Goal: Communication & Community: Answer question/provide support

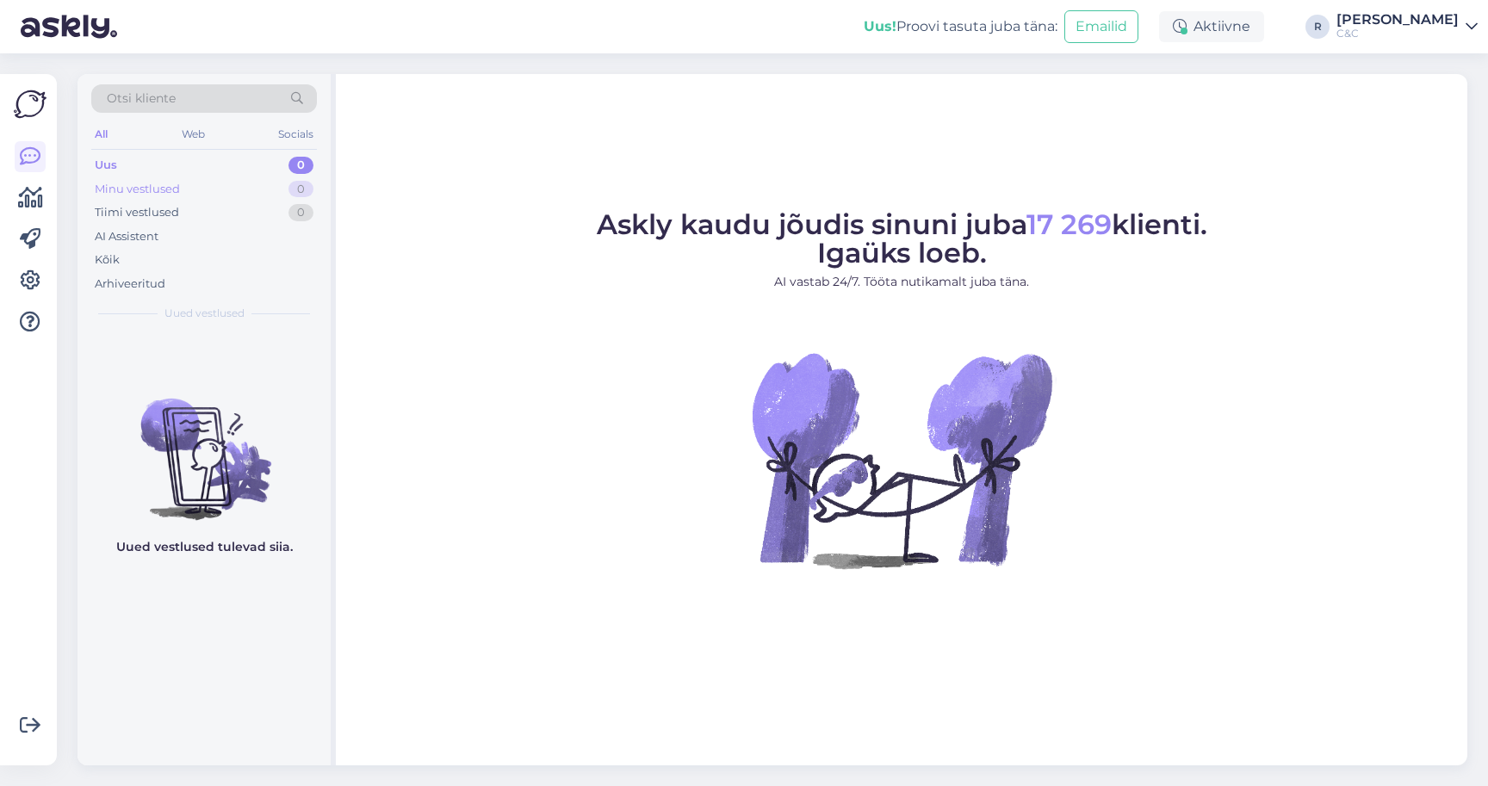
click at [266, 189] on div "Minu vestlused 0" at bounding box center [204, 189] width 226 height 24
click at [243, 225] on div "AI Assistent" at bounding box center [204, 237] width 226 height 24
click at [205, 258] on div "Kõik" at bounding box center [204, 260] width 226 height 24
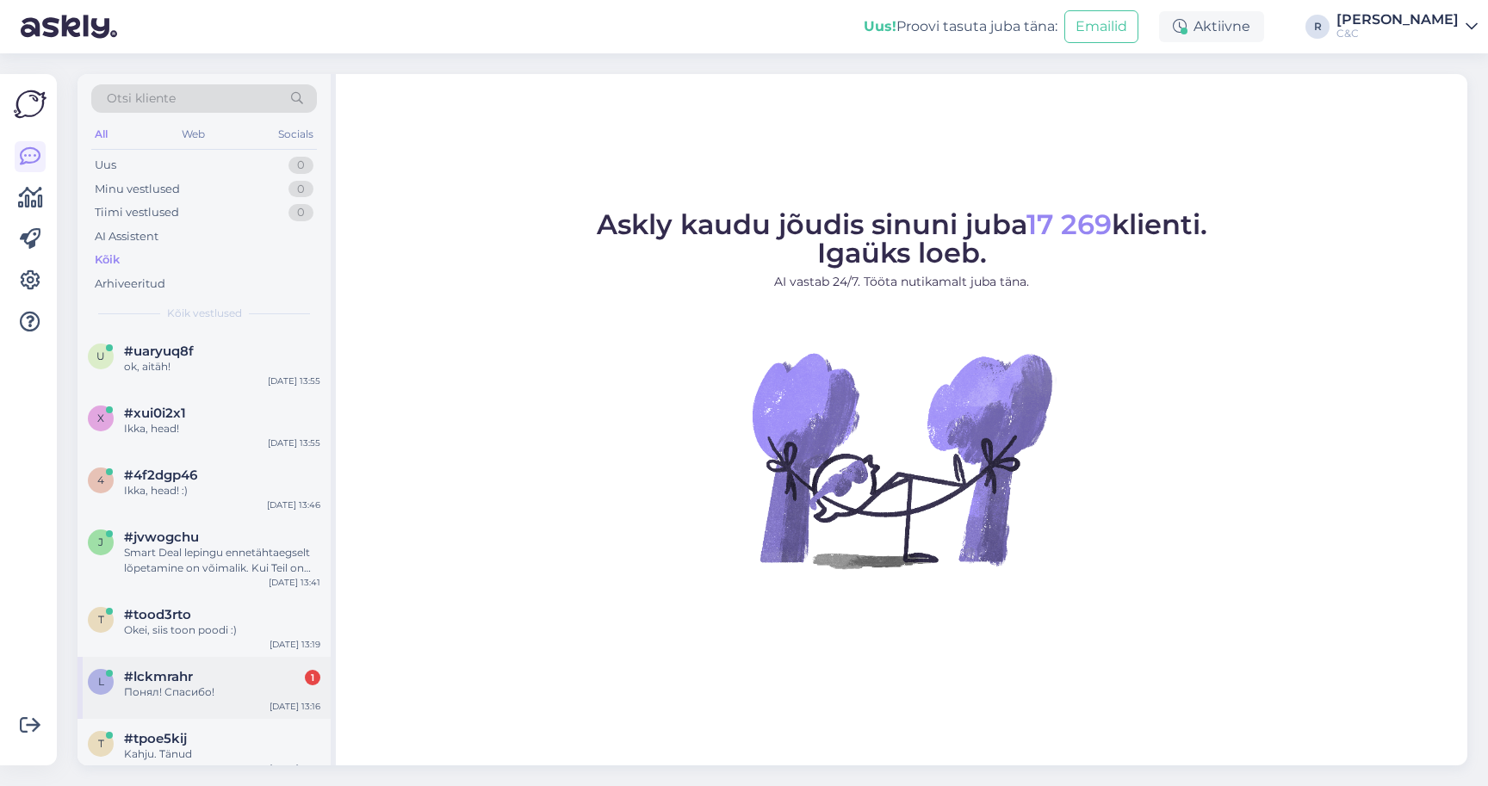
click at [223, 694] on div "Понял! Спасибо!" at bounding box center [222, 692] width 196 height 15
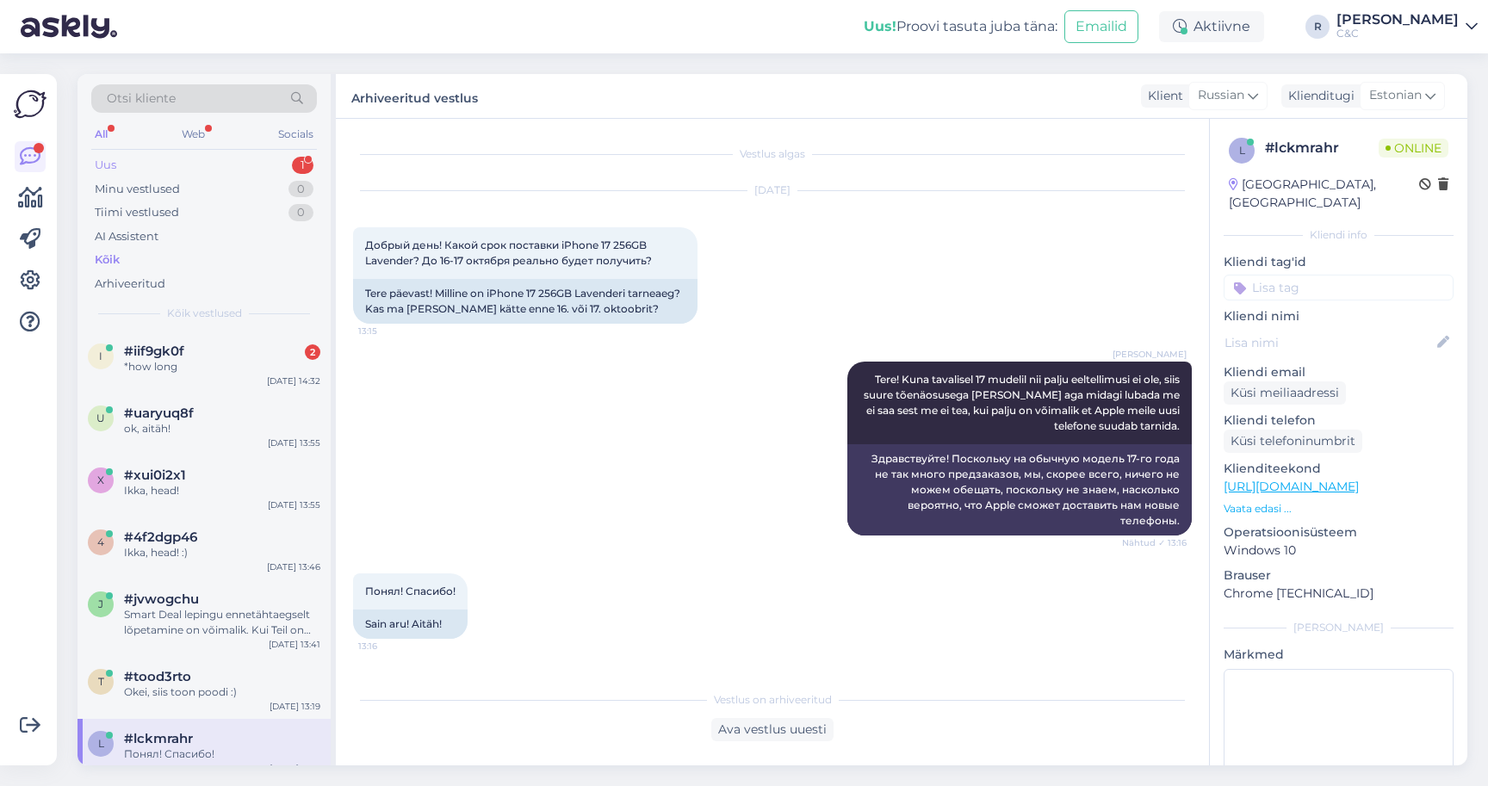
click at [257, 159] on div "Uus 1" at bounding box center [204, 165] width 226 height 24
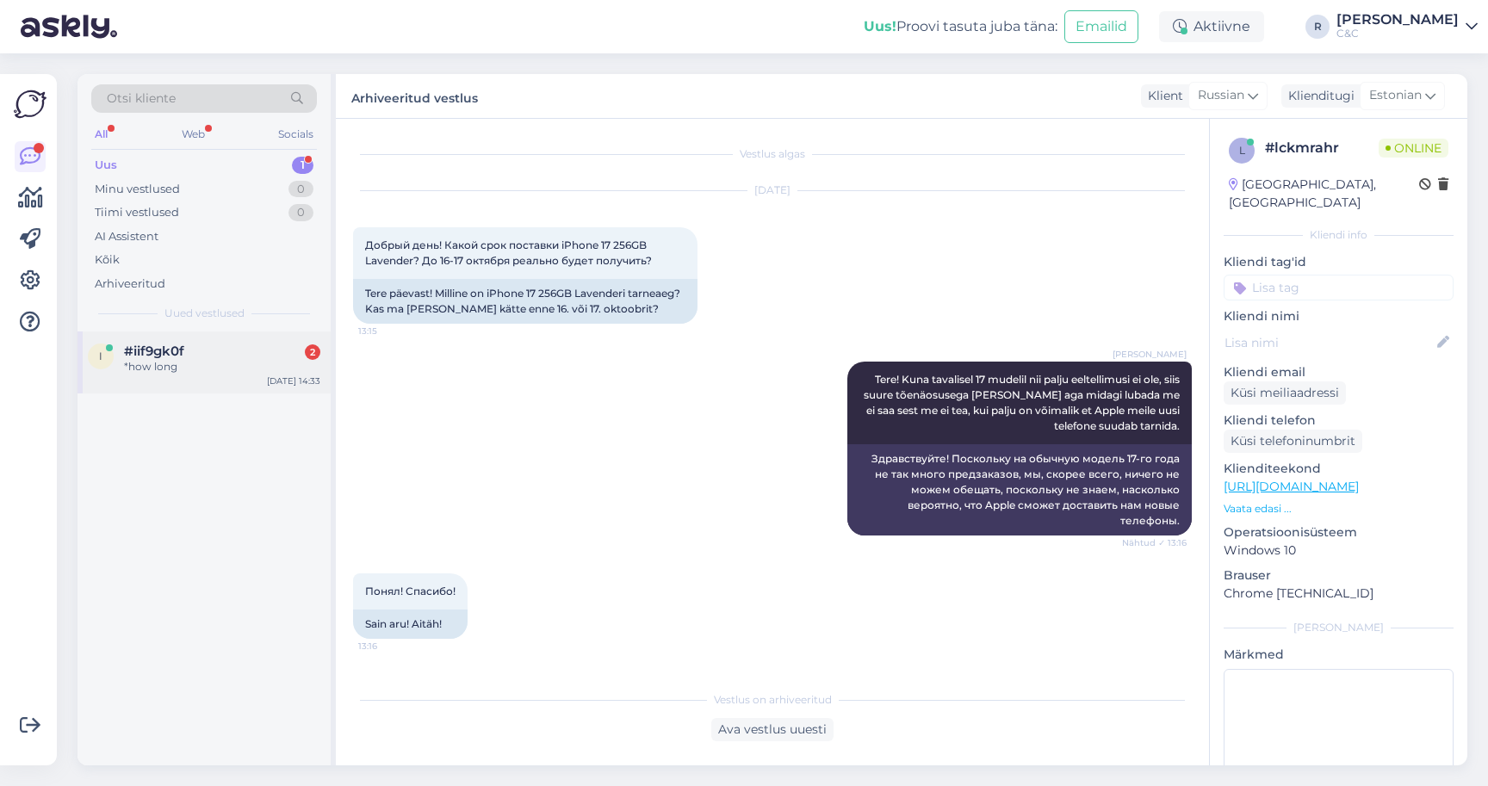
click at [242, 348] on div "#iif9gk0f 2" at bounding box center [222, 351] width 196 height 15
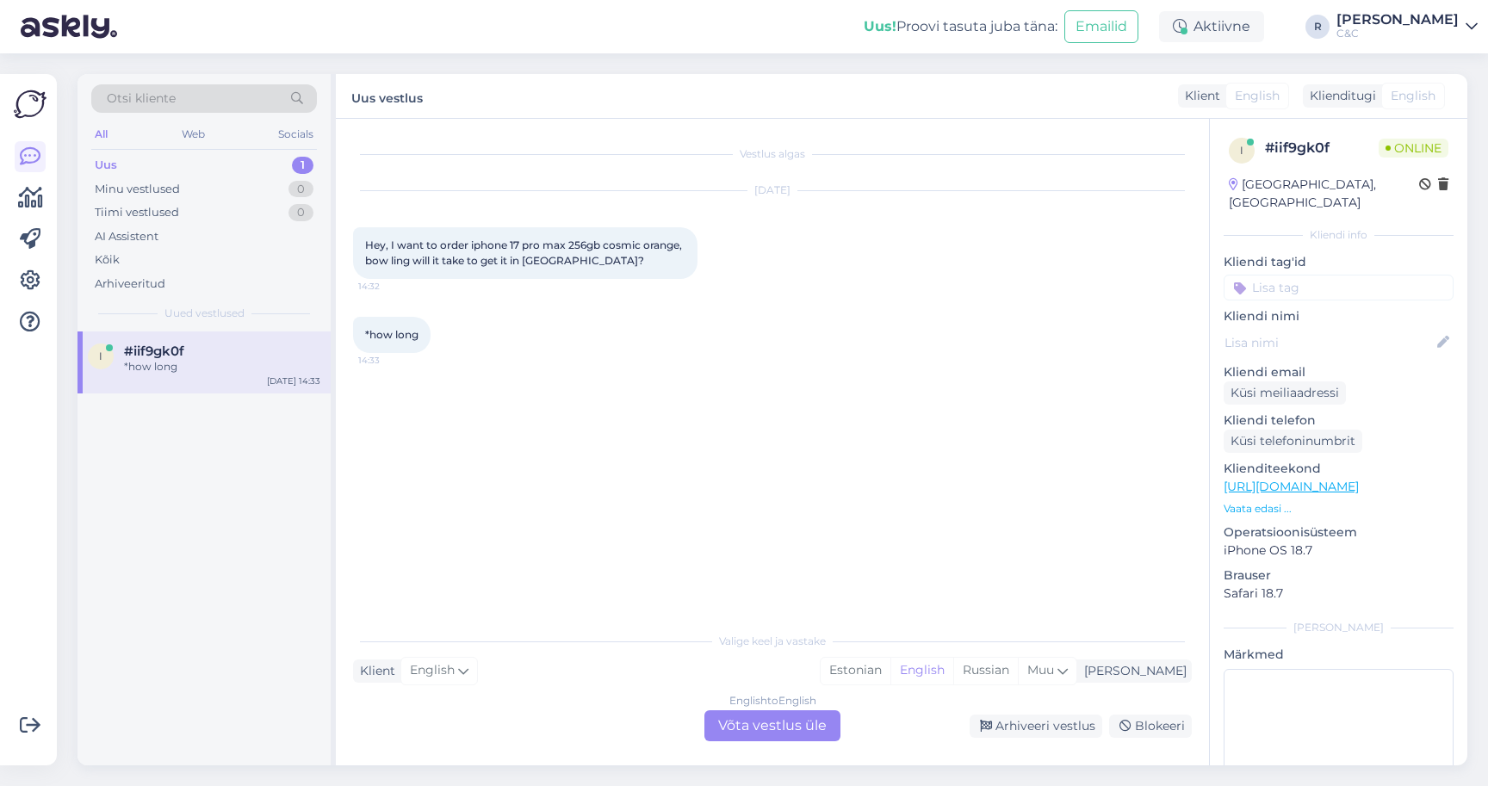
click at [810, 722] on div "English to English Võta vestlus üle" at bounding box center [772, 725] width 136 height 31
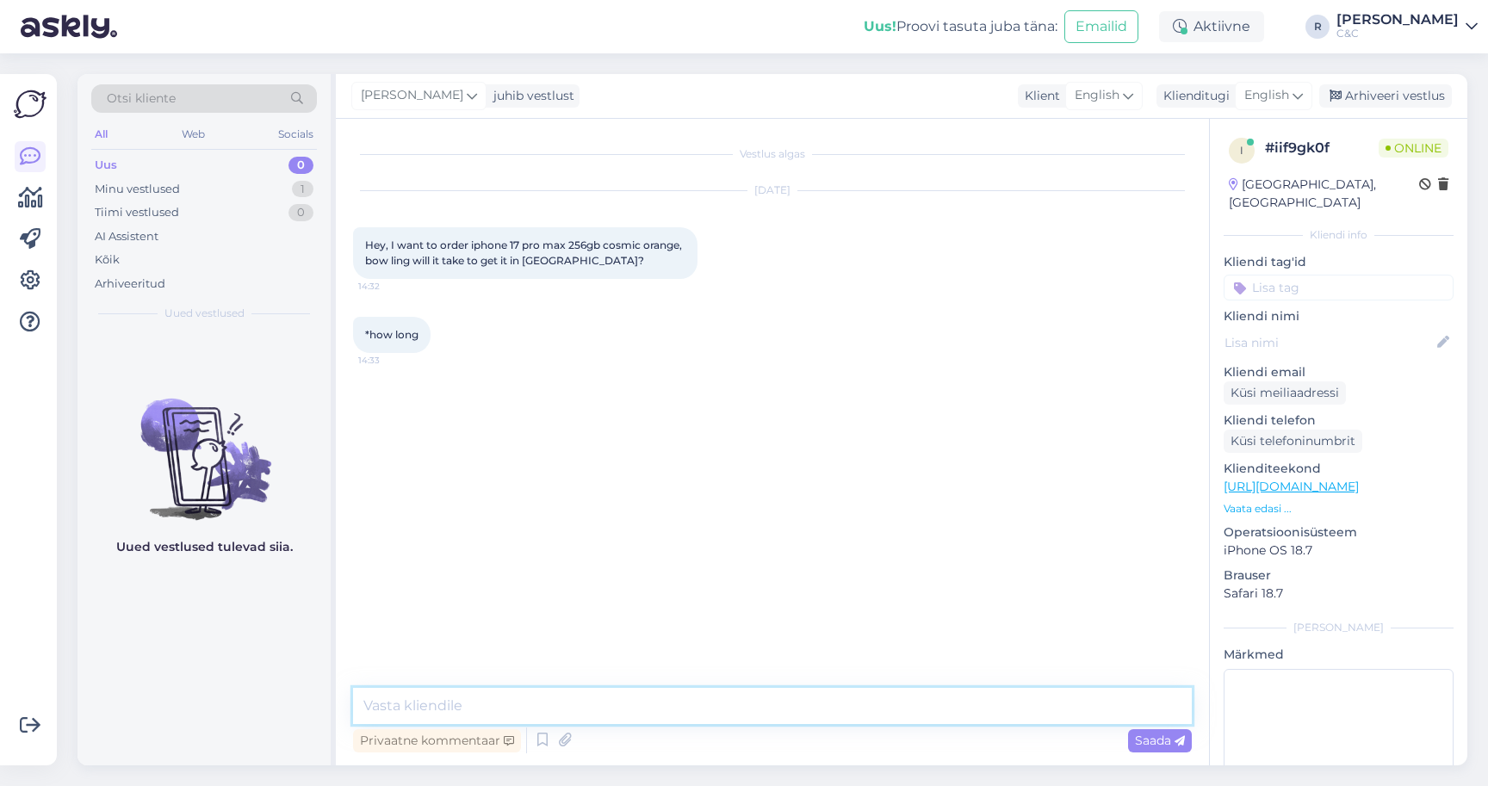
click at [698, 703] on textarea at bounding box center [772, 706] width 839 height 36
type textarea "Hello! About 3-6 weeks we predict right now."
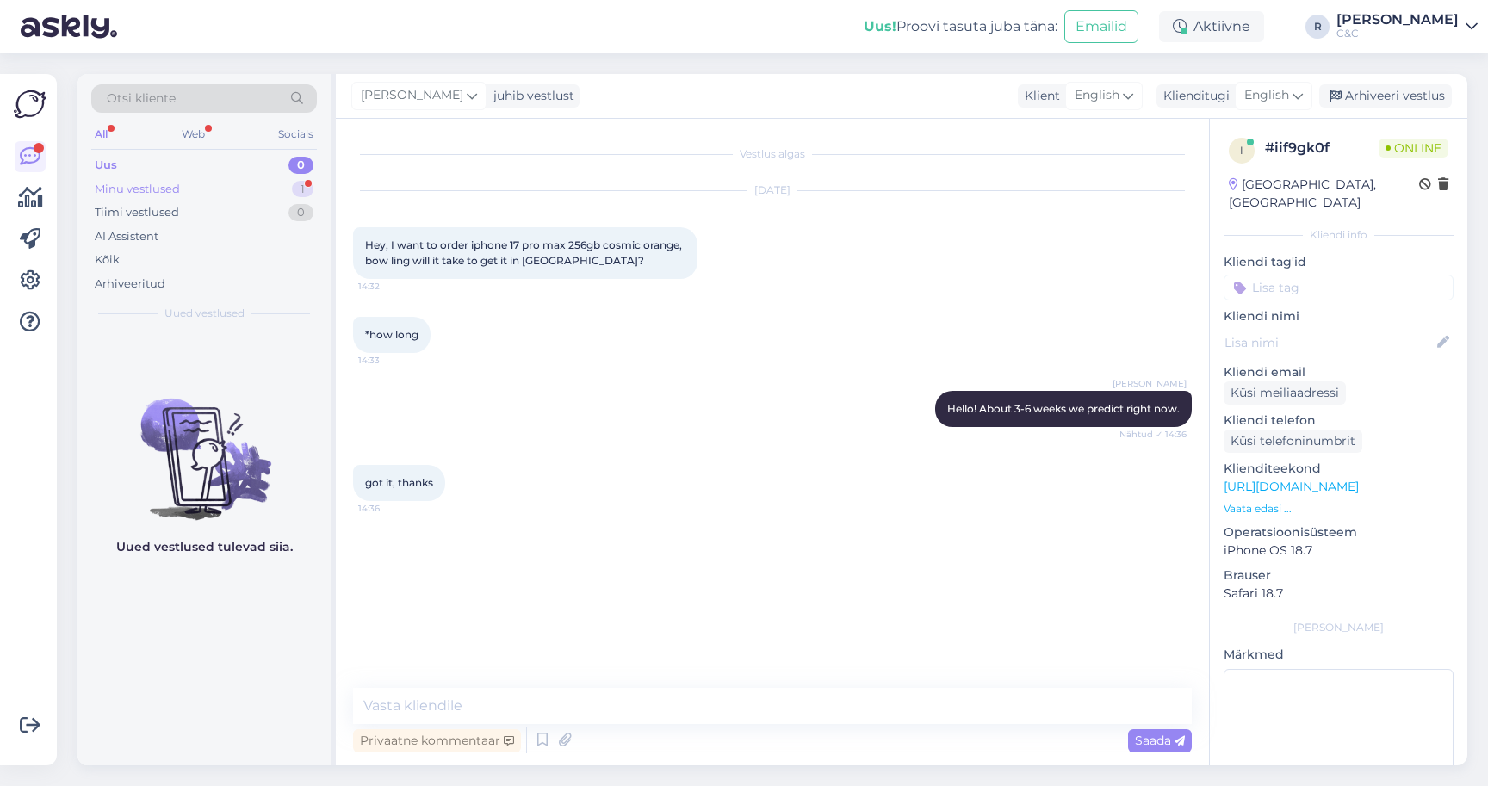
click at [274, 185] on div "Minu vestlused 1" at bounding box center [204, 189] width 226 height 24
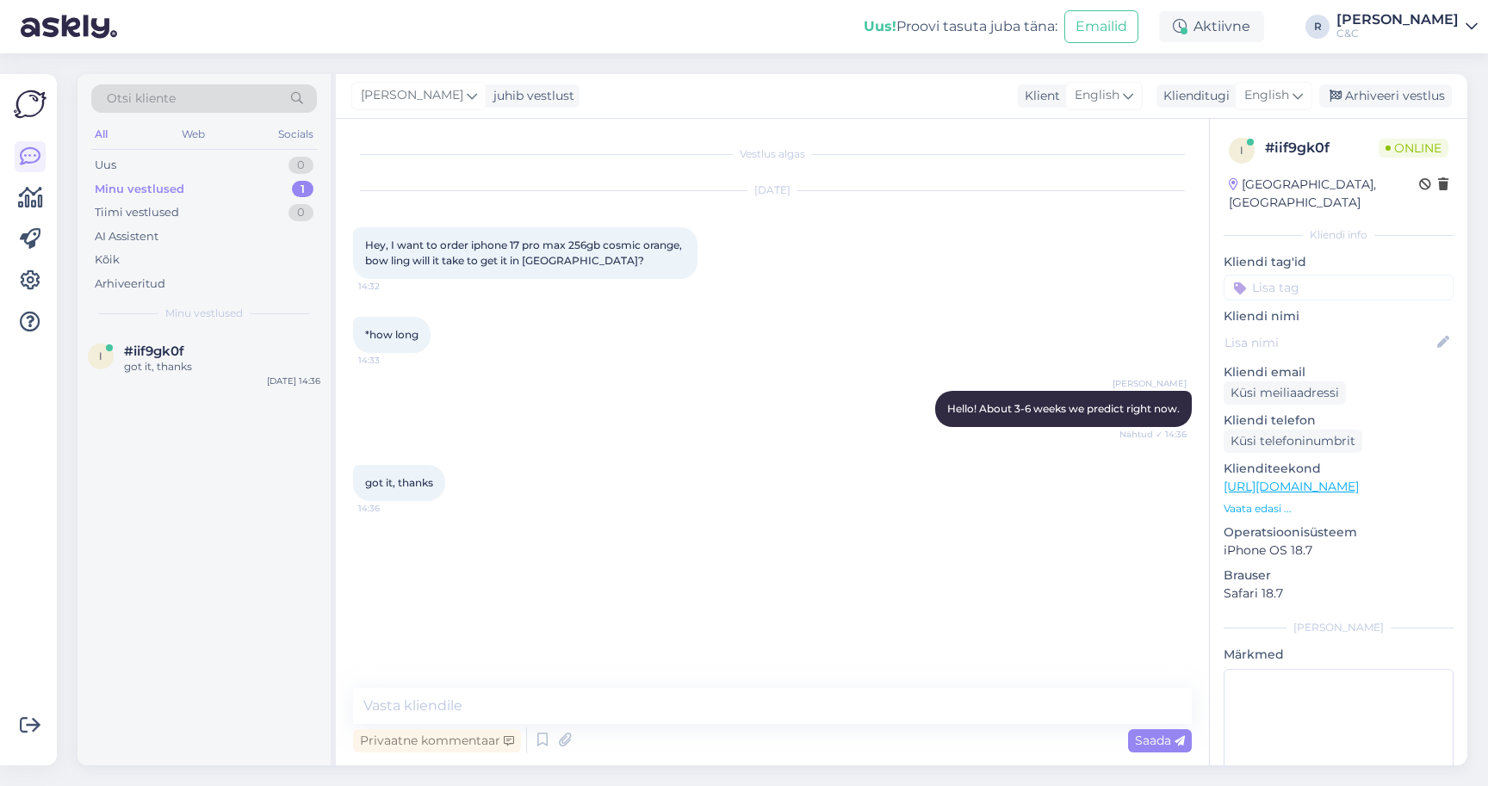
click at [234, 406] on div "i #iif9gk0f got it, thanks Sep 30 14:36" at bounding box center [203, 549] width 253 height 434
click at [234, 379] on div "i #iif9gk0f got it, thanks Sep 30 14:36" at bounding box center [203, 363] width 253 height 62
click at [1423, 101] on div "Arhiveeri vestlus" at bounding box center [1385, 95] width 133 height 23
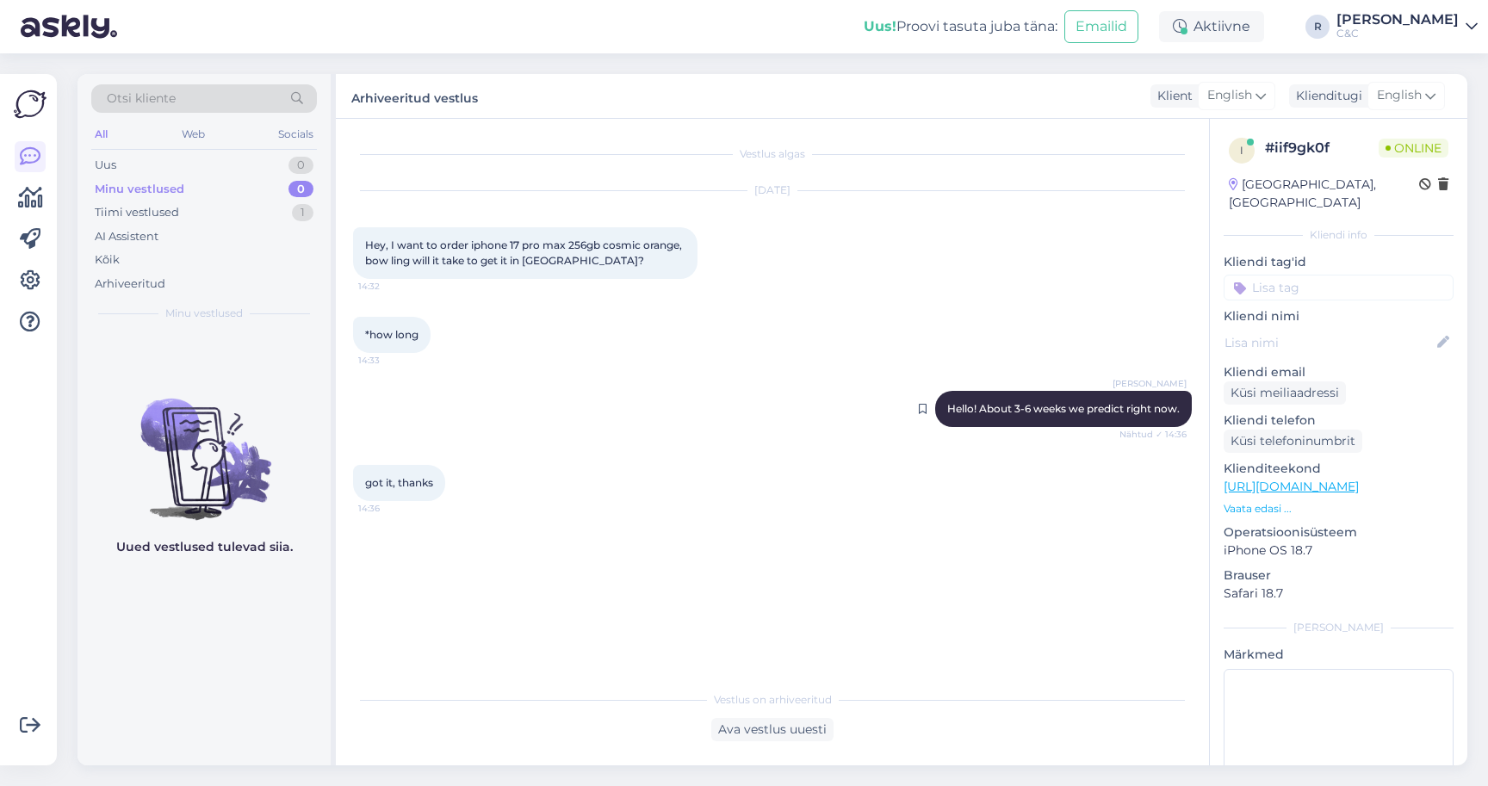
click at [969, 399] on div "Ross Hello! About 3-6 weeks we predict right now. Nähtud ✓ 14:36" at bounding box center [1063, 409] width 257 height 36
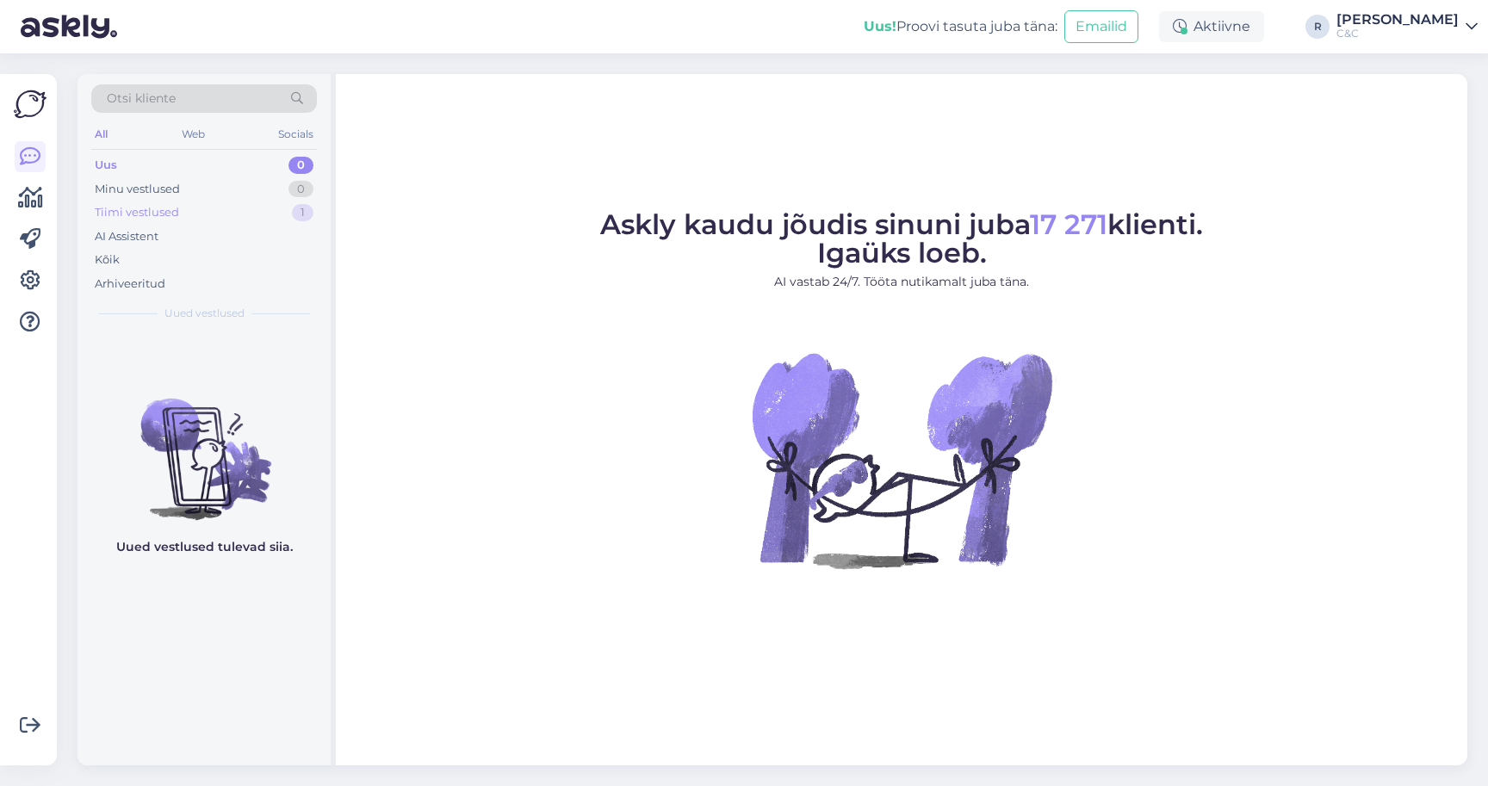
click at [279, 213] on div "Tiimi vestlused 1" at bounding box center [204, 213] width 226 height 24
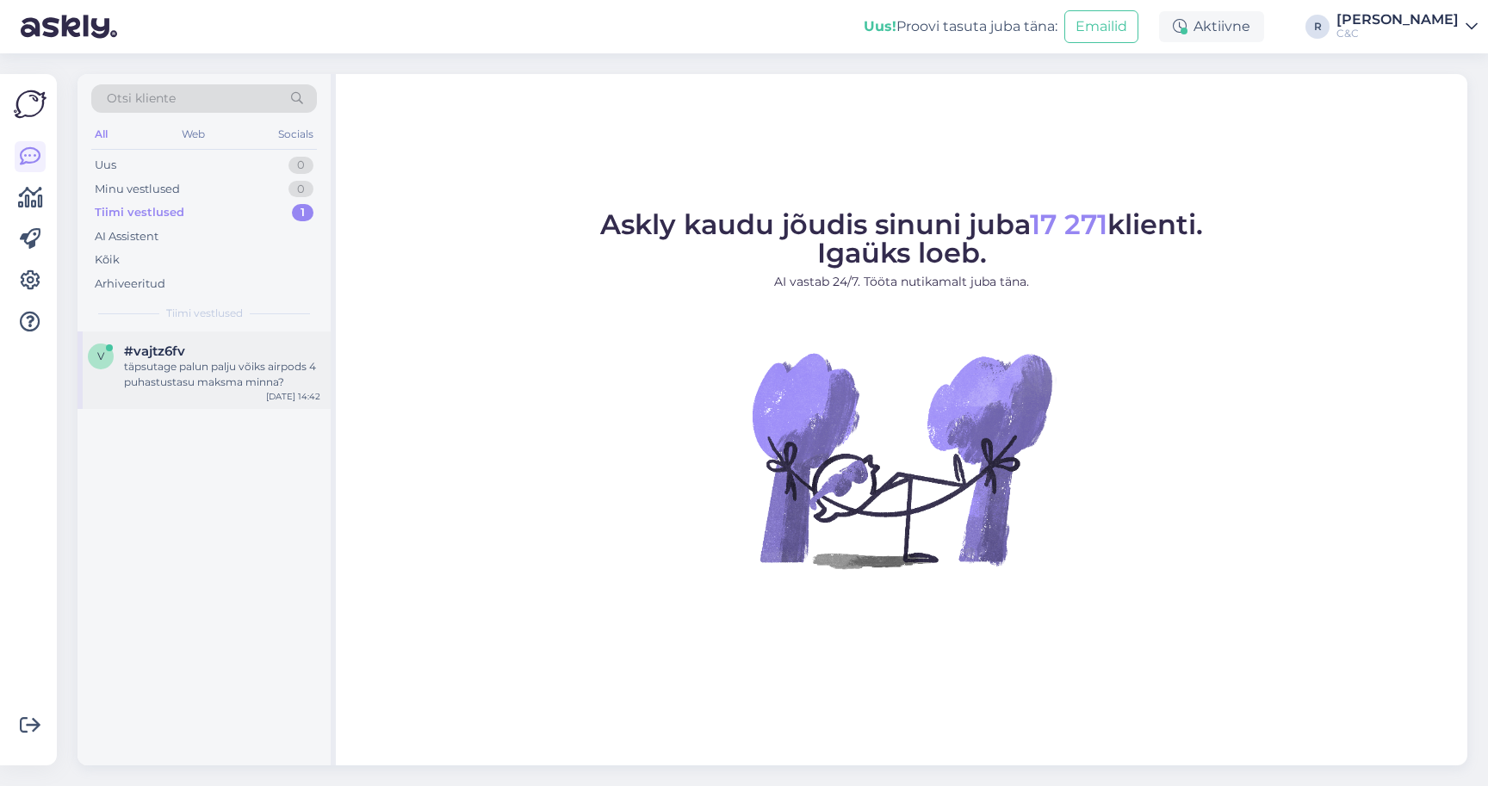
click at [226, 359] on div "täpsutage palun palju võiks airpods 4 puhastustasu maksma minna?" at bounding box center [222, 374] width 196 height 31
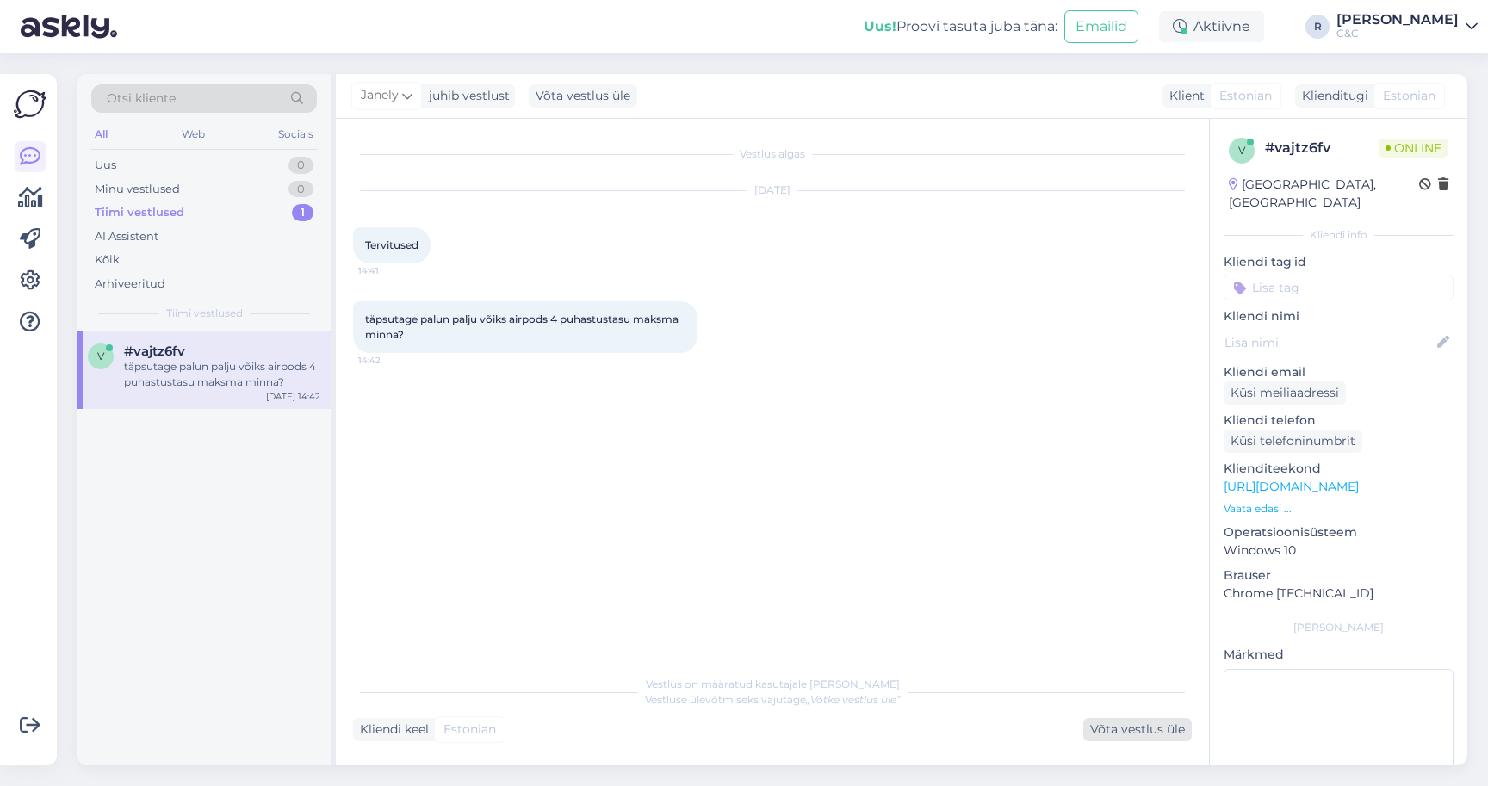
click at [1145, 727] on div "Võta vestlus üle" at bounding box center [1137, 729] width 108 height 23
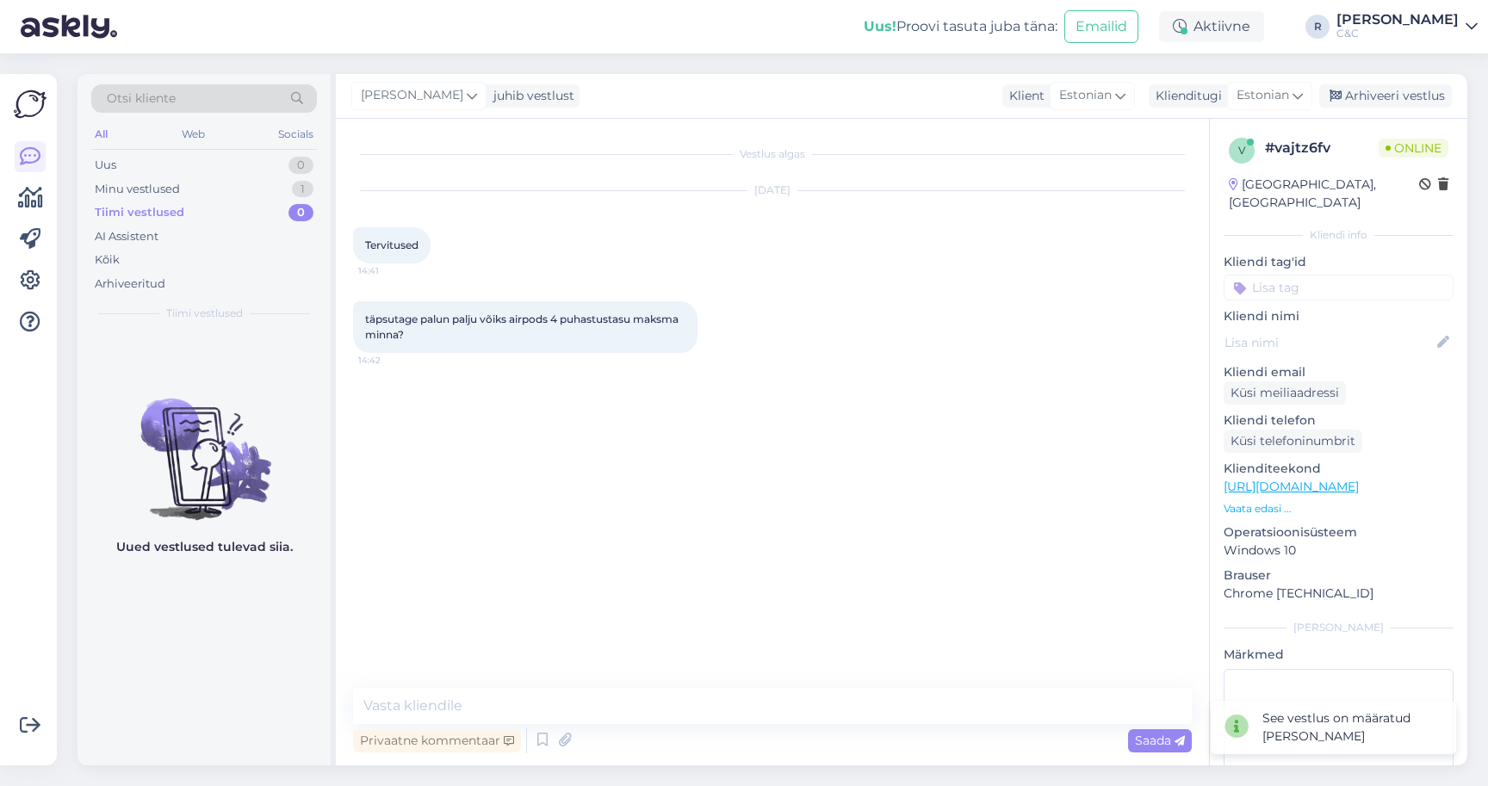
click at [791, 731] on div "Privaatne kommentaar Saada" at bounding box center [772, 740] width 839 height 33
click at [792, 732] on div "Privaatne kommentaar Saada" at bounding box center [772, 740] width 839 height 33
click at [792, 726] on div "Privaatne kommentaar Saada" at bounding box center [772, 740] width 839 height 33
click at [792, 722] on textarea at bounding box center [772, 706] width 839 height 36
type textarea "Tere!"
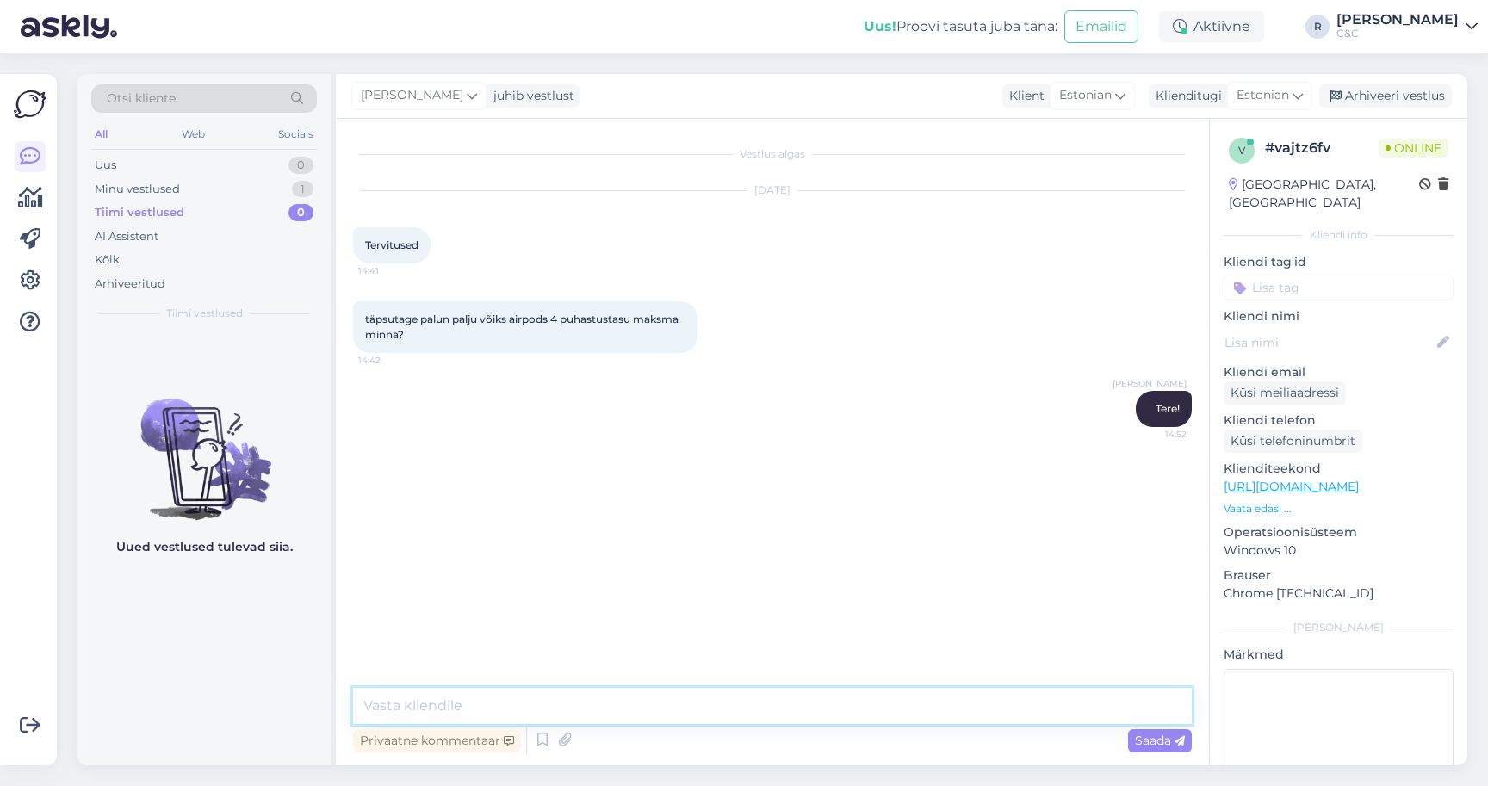
click at [835, 716] on textarea at bounding box center [772, 706] width 839 height 36
click at [603, 691] on textarea at bounding box center [772, 706] width 839 height 36
type textarea "29 eurot."
click at [459, 707] on textarea at bounding box center [772, 706] width 839 height 36
type textarea "Vabandust, 20 eurot ühe klapi eest."
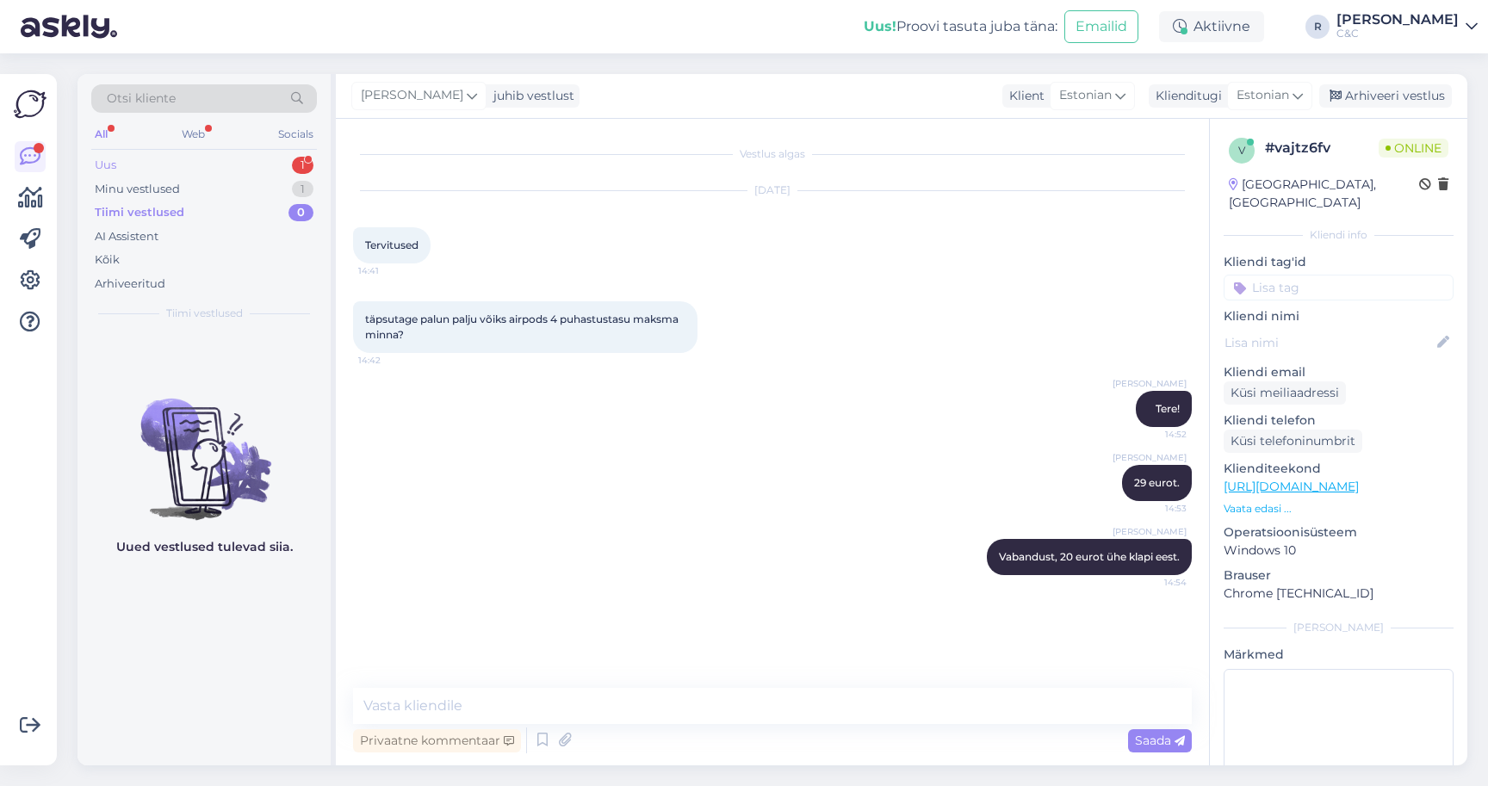
click at [289, 159] on div "Uus 1" at bounding box center [204, 165] width 226 height 24
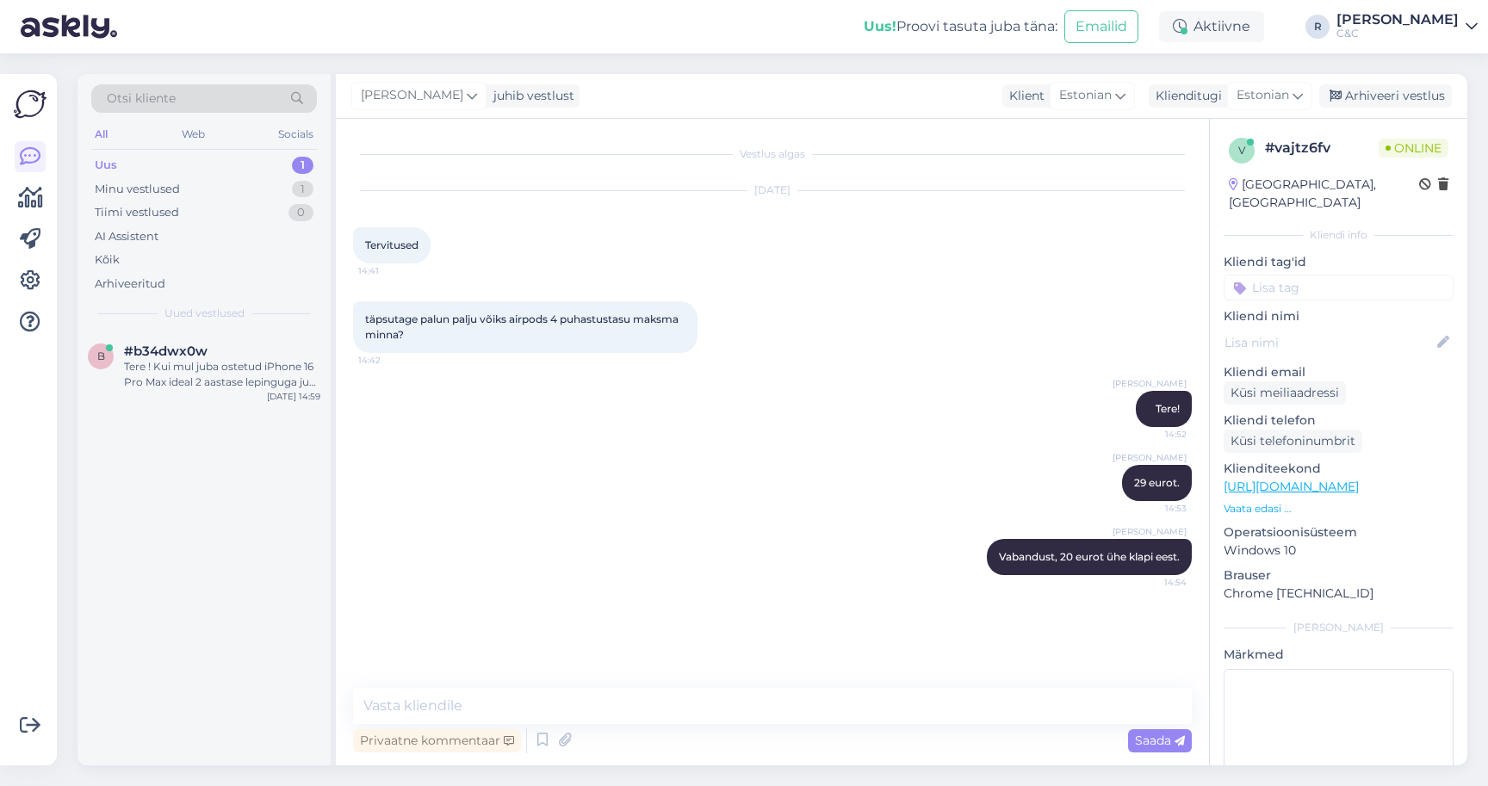
click at [242, 301] on div "Otsi kliente All Web Socials Uus 1 Minu vestlused 1 Tiimi vestlused 0 AI Assist…" at bounding box center [203, 202] width 253 height 257
click at [233, 356] on div "#b34dwx0w" at bounding box center [222, 351] width 196 height 15
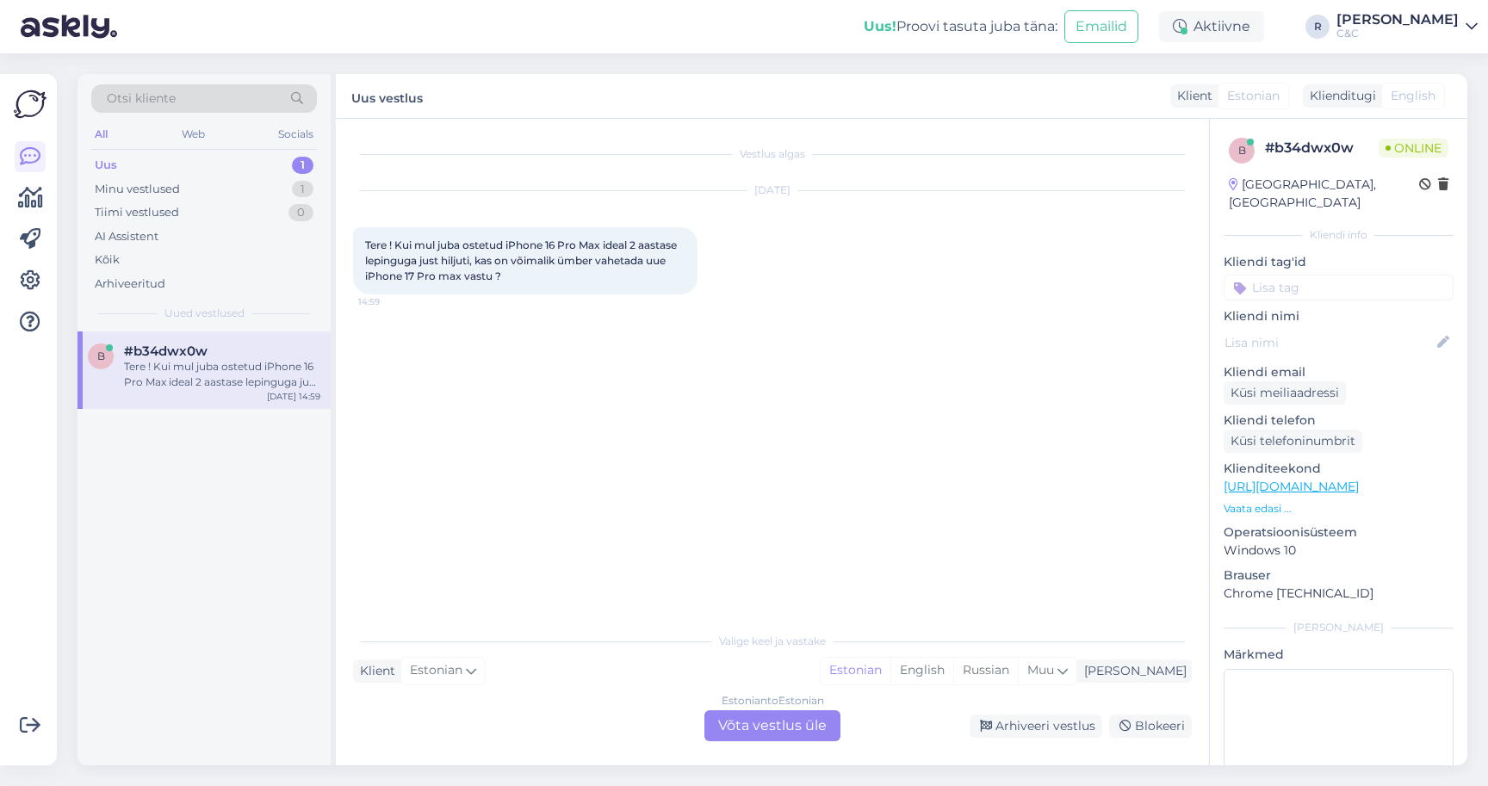
click at [791, 717] on div "Estonian to Estonian Võta vestlus üle" at bounding box center [772, 725] width 136 height 31
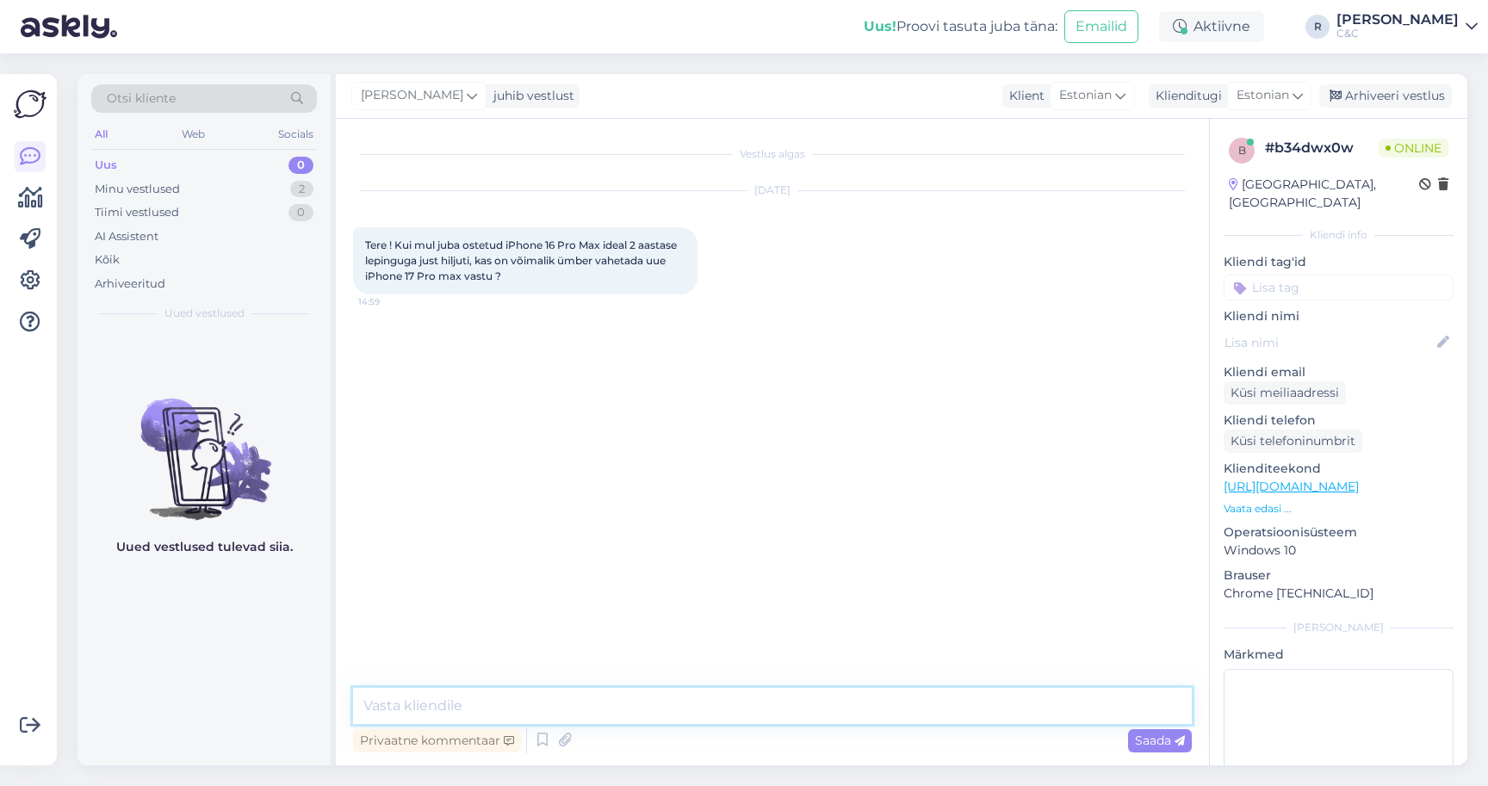
click at [694, 710] on textarea at bounding box center [772, 706] width 839 height 36
type textarea "T"
type textarea "Tere! Ei ole."
click at [543, 744] on icon at bounding box center [542, 741] width 21 height 26
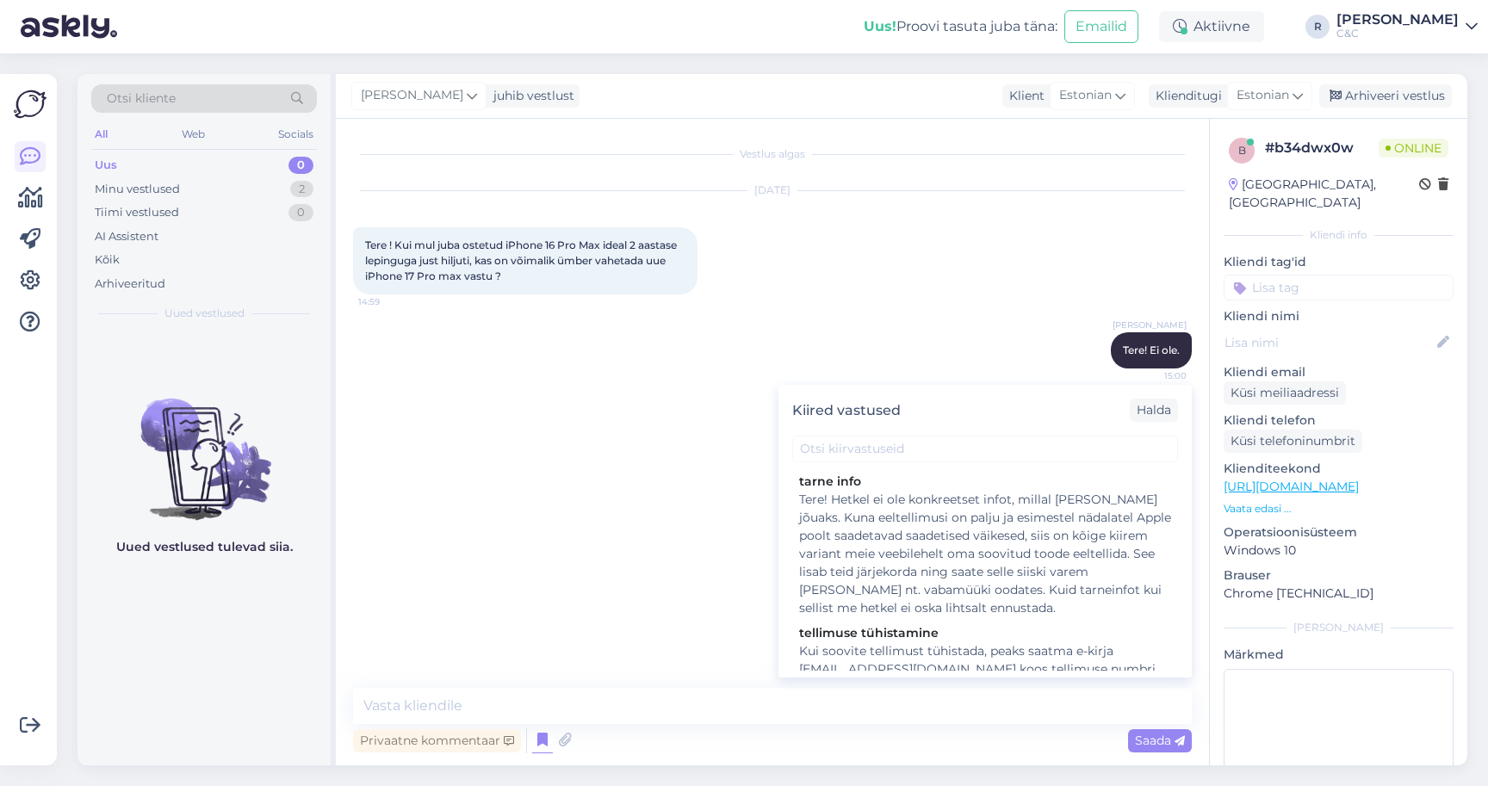
click at [830, 463] on div "Kiired vastused Halda tarne info Tere! Hetkel ei ole konkreetset infot, millal …" at bounding box center [984, 531] width 413 height 293
click at [830, 457] on input "text" at bounding box center [985, 449] width 386 height 27
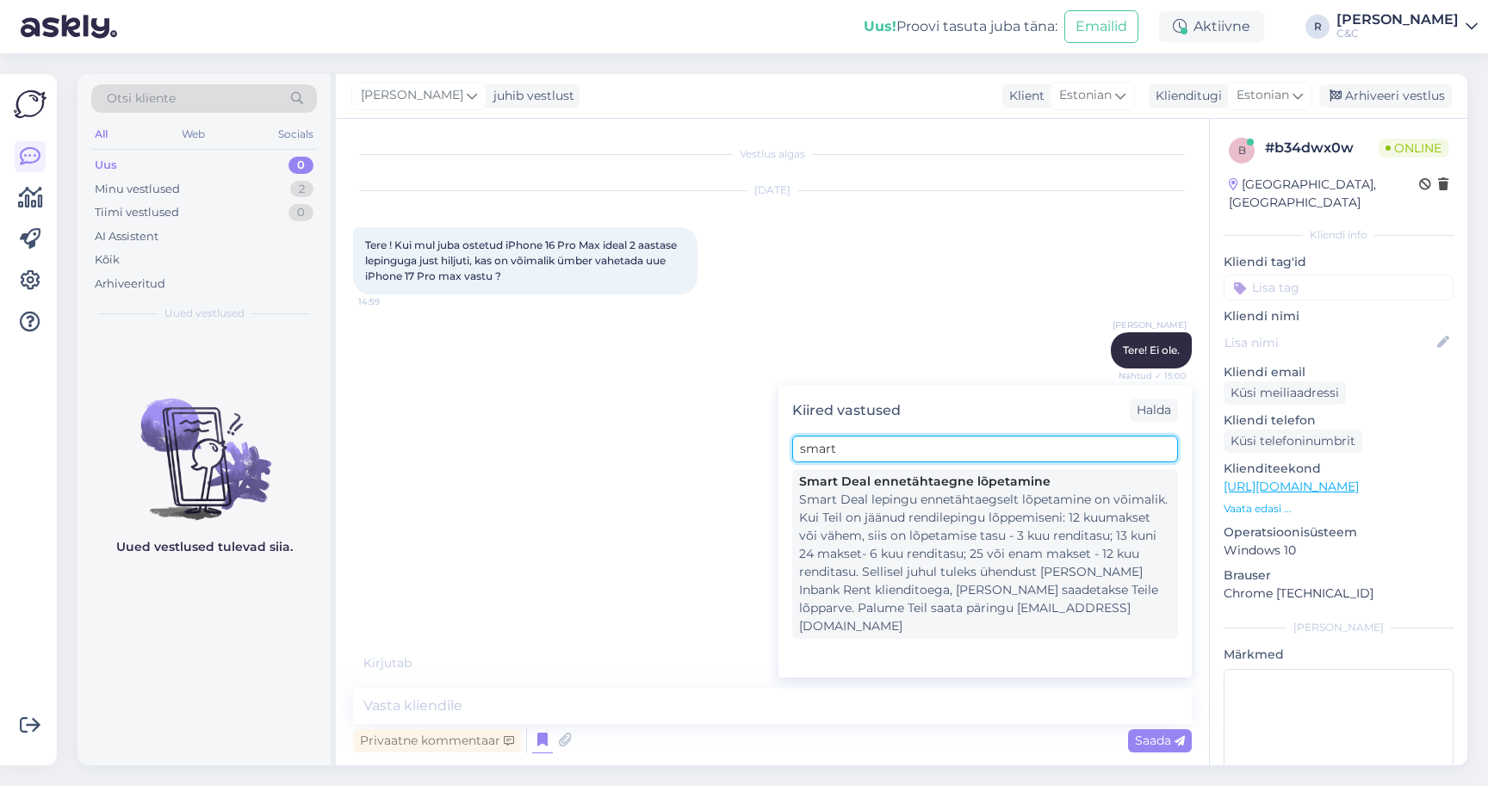
type input "smart"
click at [833, 546] on div "Smart Deal lepingu ennetähtaegselt lõpetamine on võimalik. Kui Teil on jäänud r…" at bounding box center [985, 563] width 372 height 145
type textarea "Smart Deal lepingu ennetähtaegselt lõpetamine on võimalik. Kui Teil on jäänud r…"
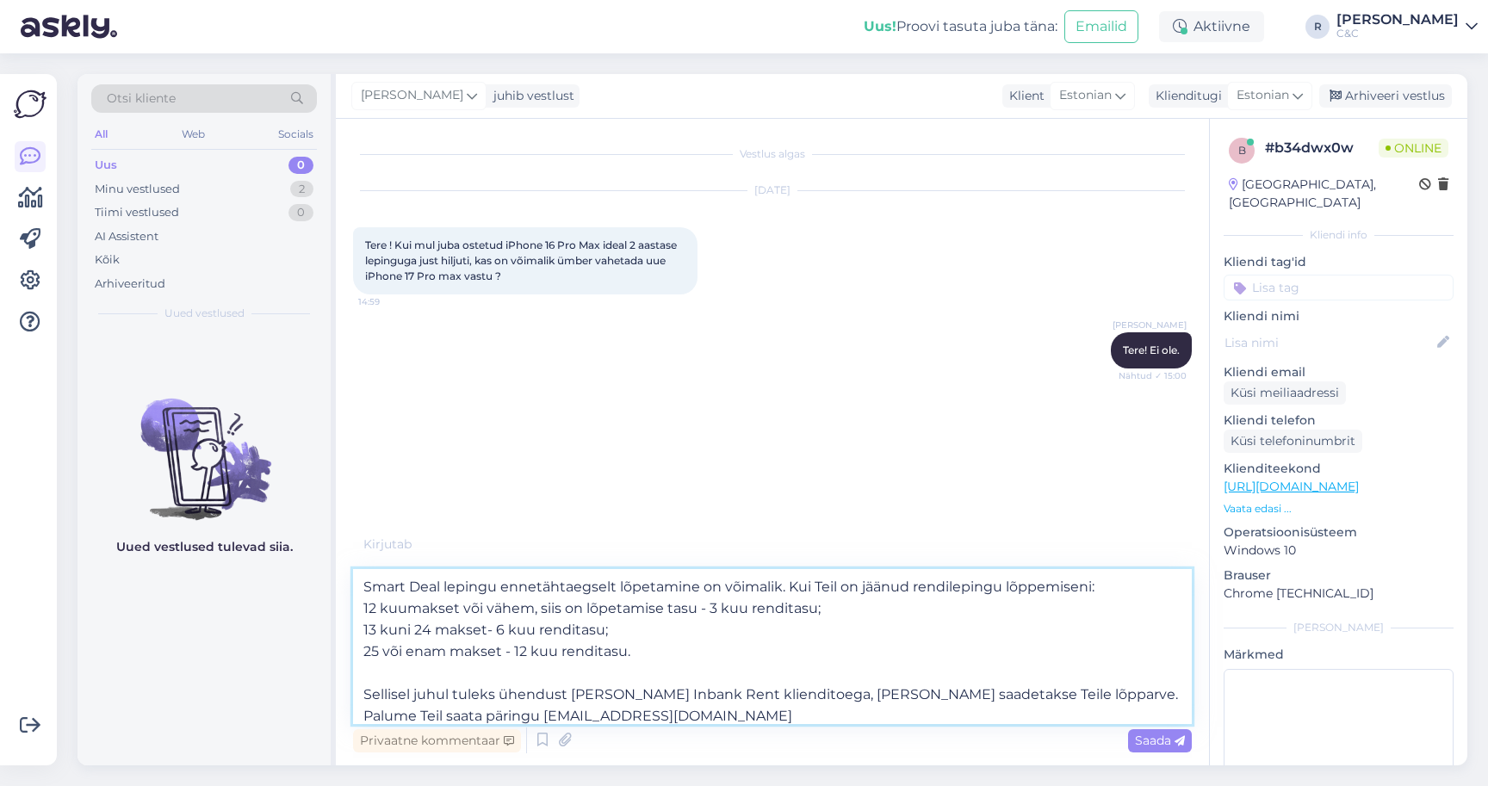
click at [670, 653] on textarea "Smart Deal lepingu ennetähtaegselt lõpetamine on võimalik. Kui Teil on jäänud r…" at bounding box center [772, 646] width 839 height 155
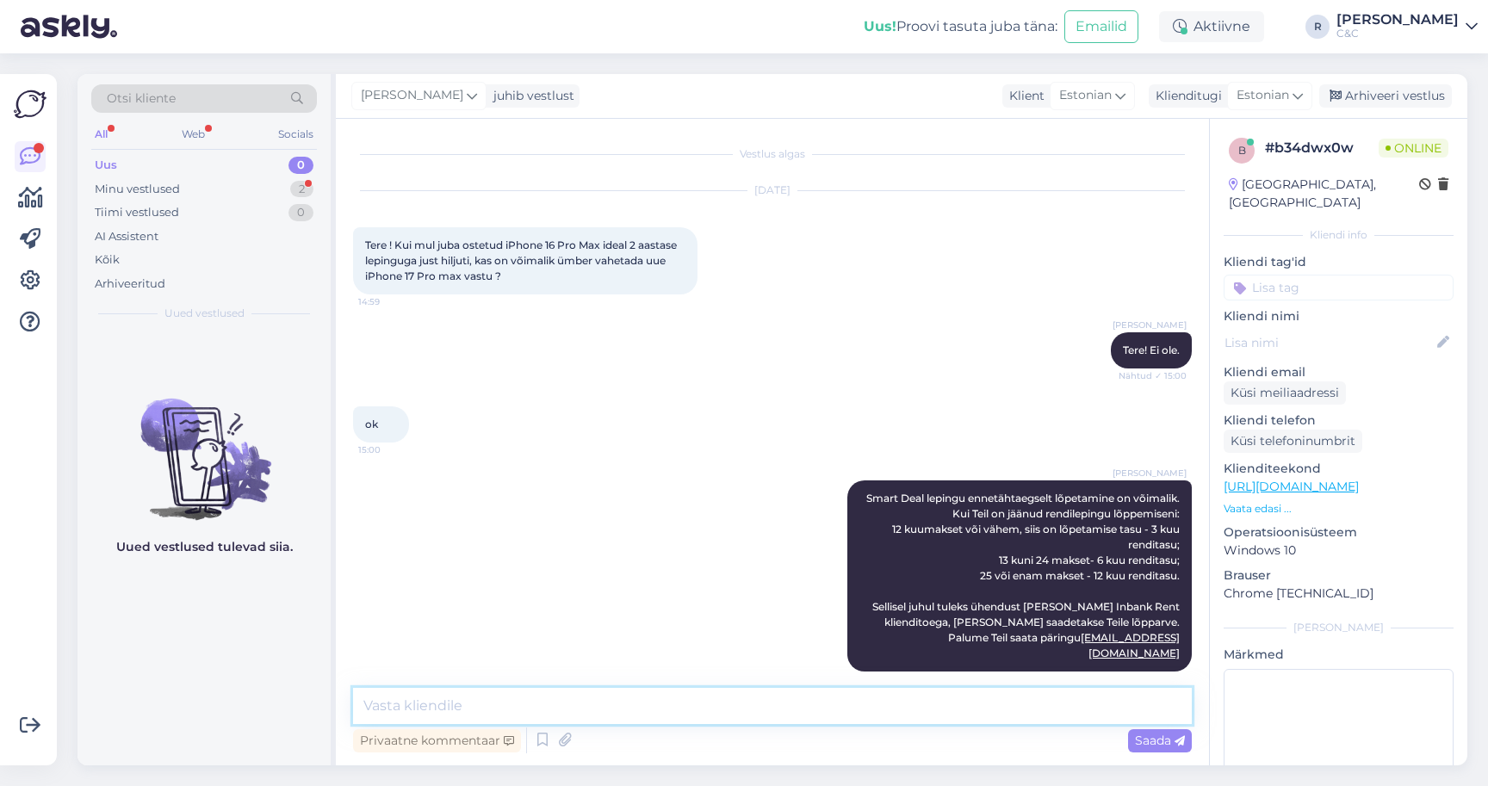
scroll to position [3, 0]
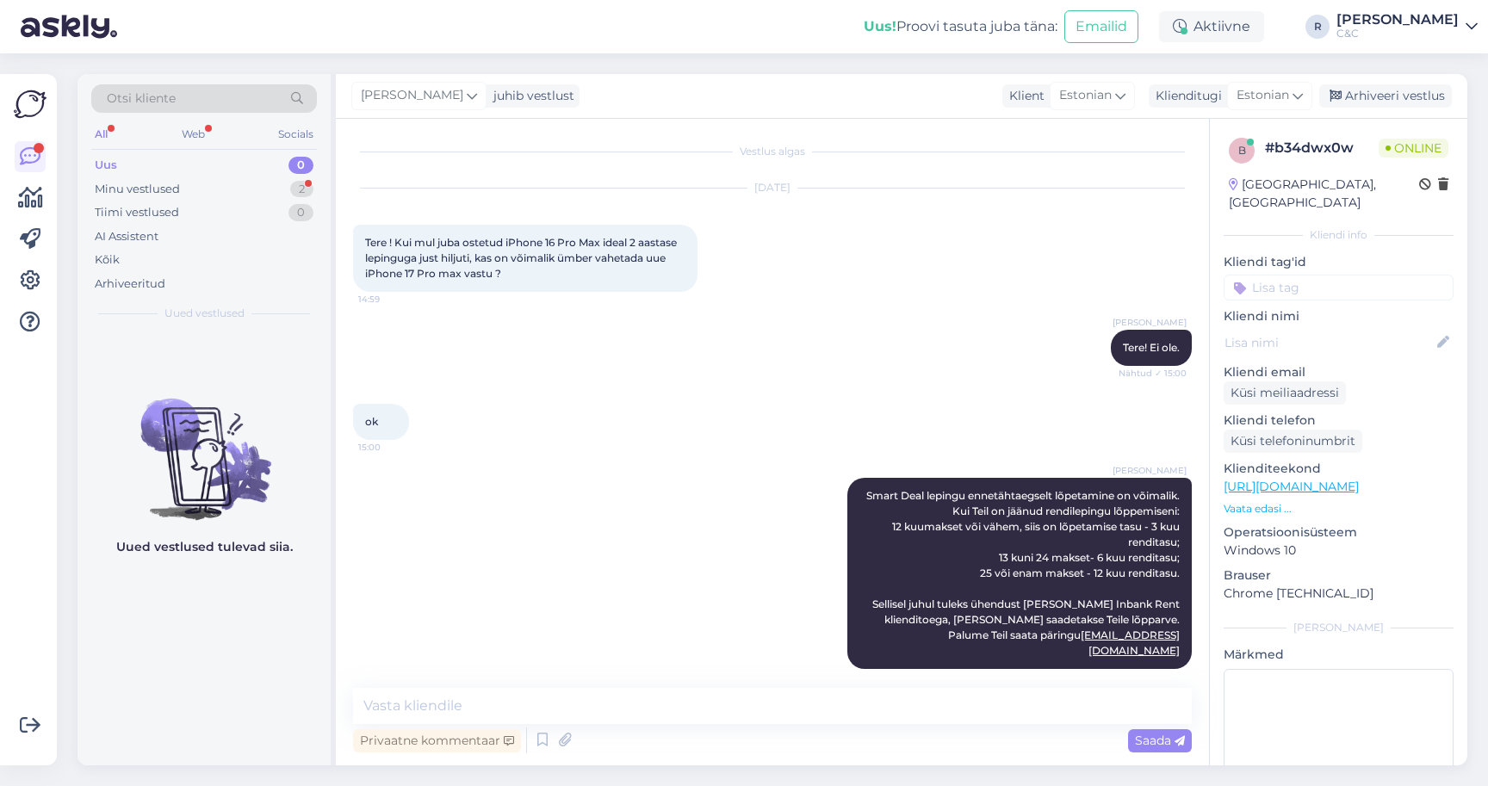
click at [729, 726] on div "Privaatne kommentaar Saada" at bounding box center [772, 740] width 839 height 33
click at [282, 197] on div "Minu vestlused 2" at bounding box center [204, 189] width 226 height 24
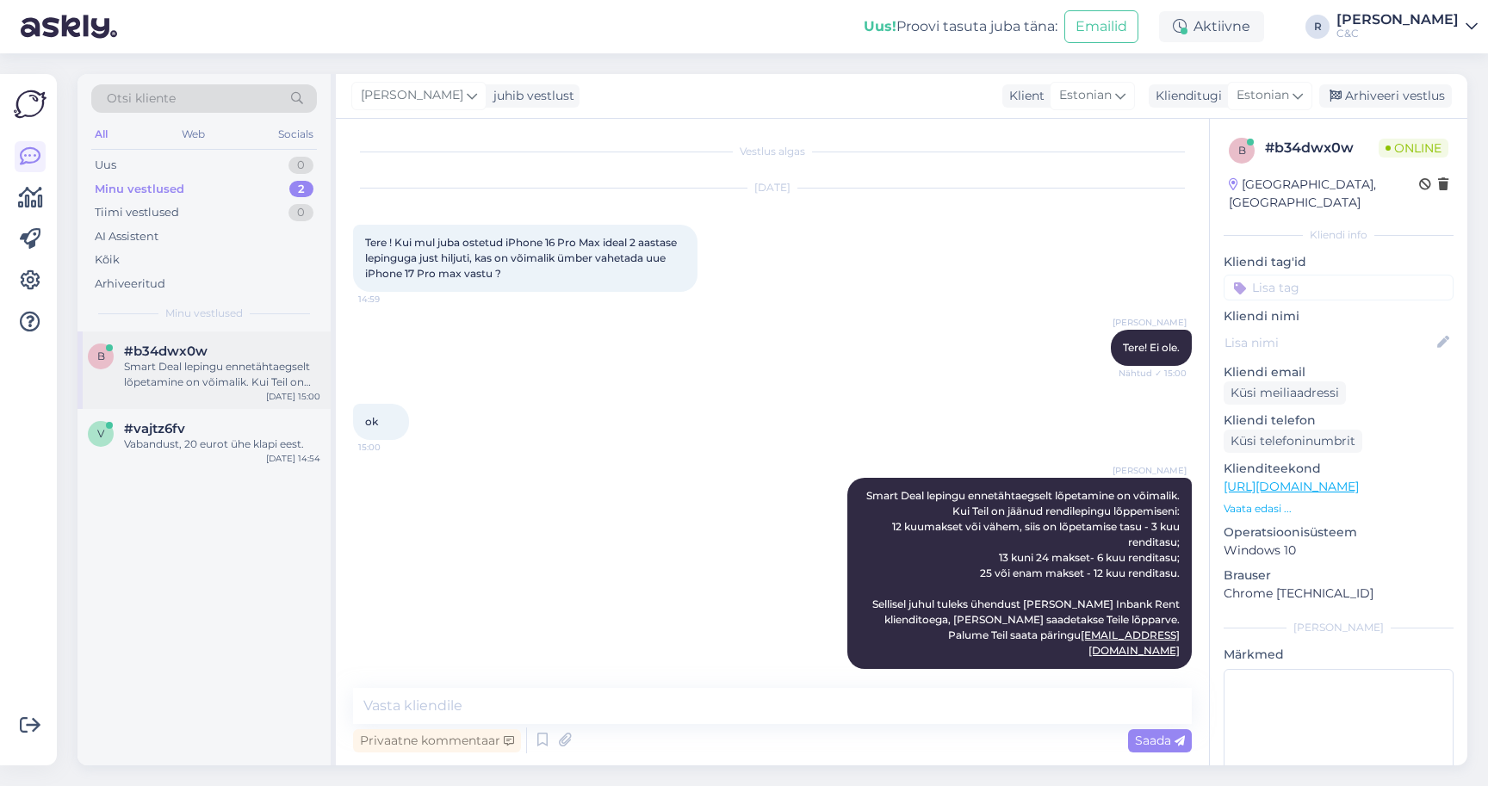
click at [232, 387] on div "Smart Deal lepingu ennetähtaegselt lõpetamine on võimalik. Kui Teil on jäänud r…" at bounding box center [222, 374] width 196 height 31
click at [219, 437] on div "Vabandust, 20 eurot ühe klapi eest." at bounding box center [222, 444] width 196 height 15
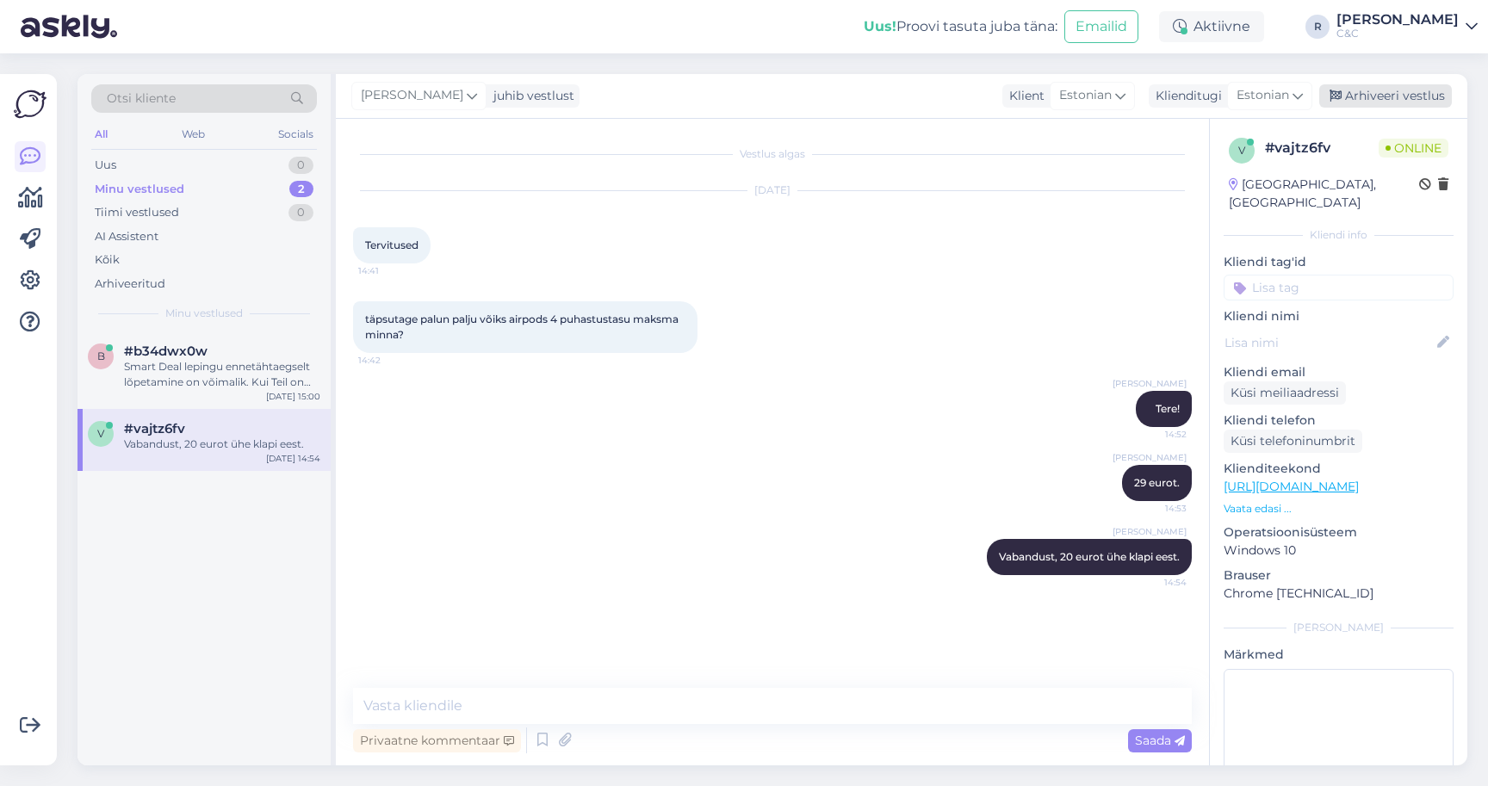
click at [1421, 91] on div "Arhiveeri vestlus" at bounding box center [1385, 95] width 133 height 23
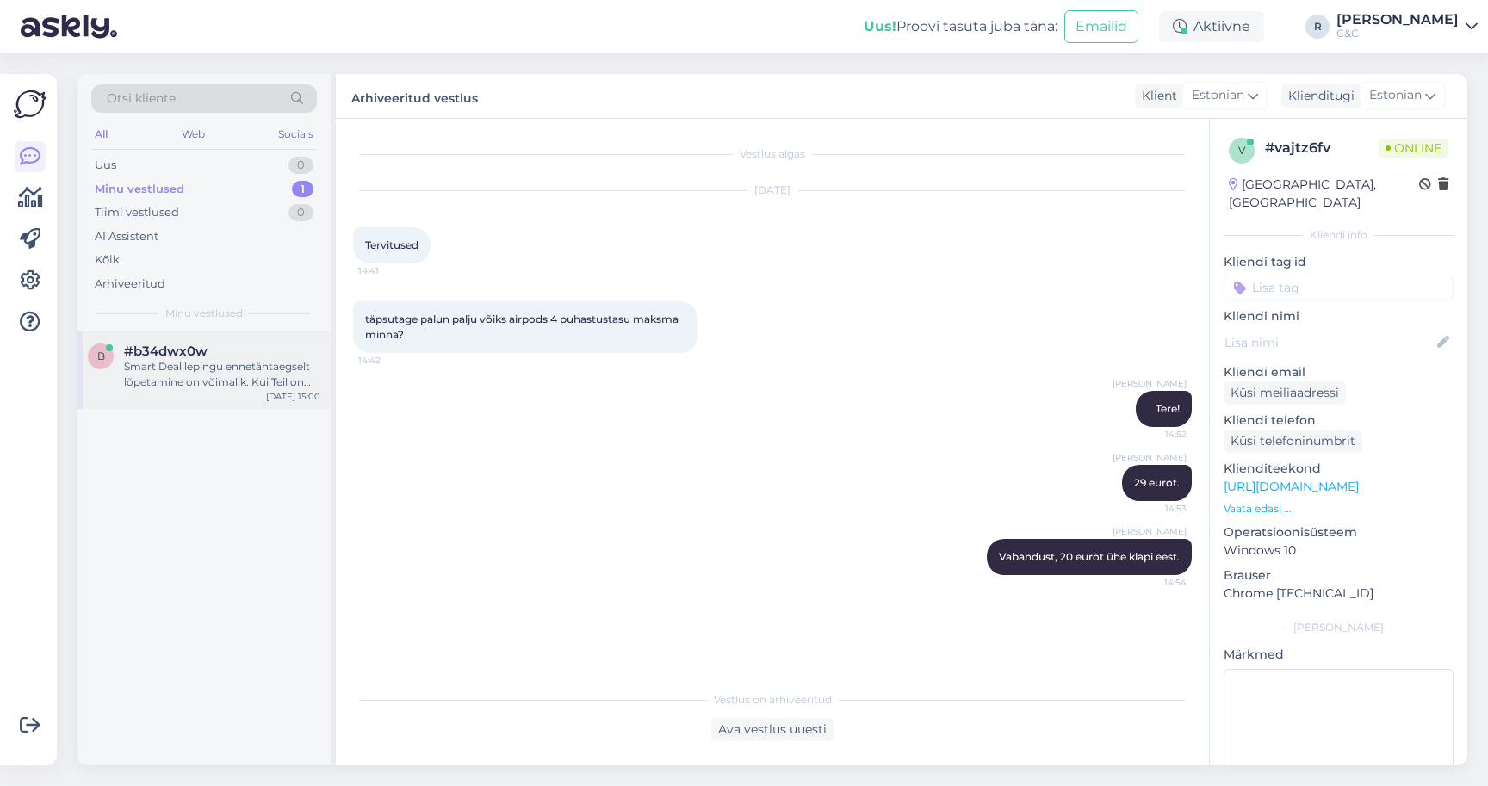
click at [292, 377] on div "Smart Deal lepingu ennetähtaegselt lõpetamine on võimalik. Kui Teil on jäänud r…" at bounding box center [222, 374] width 196 height 31
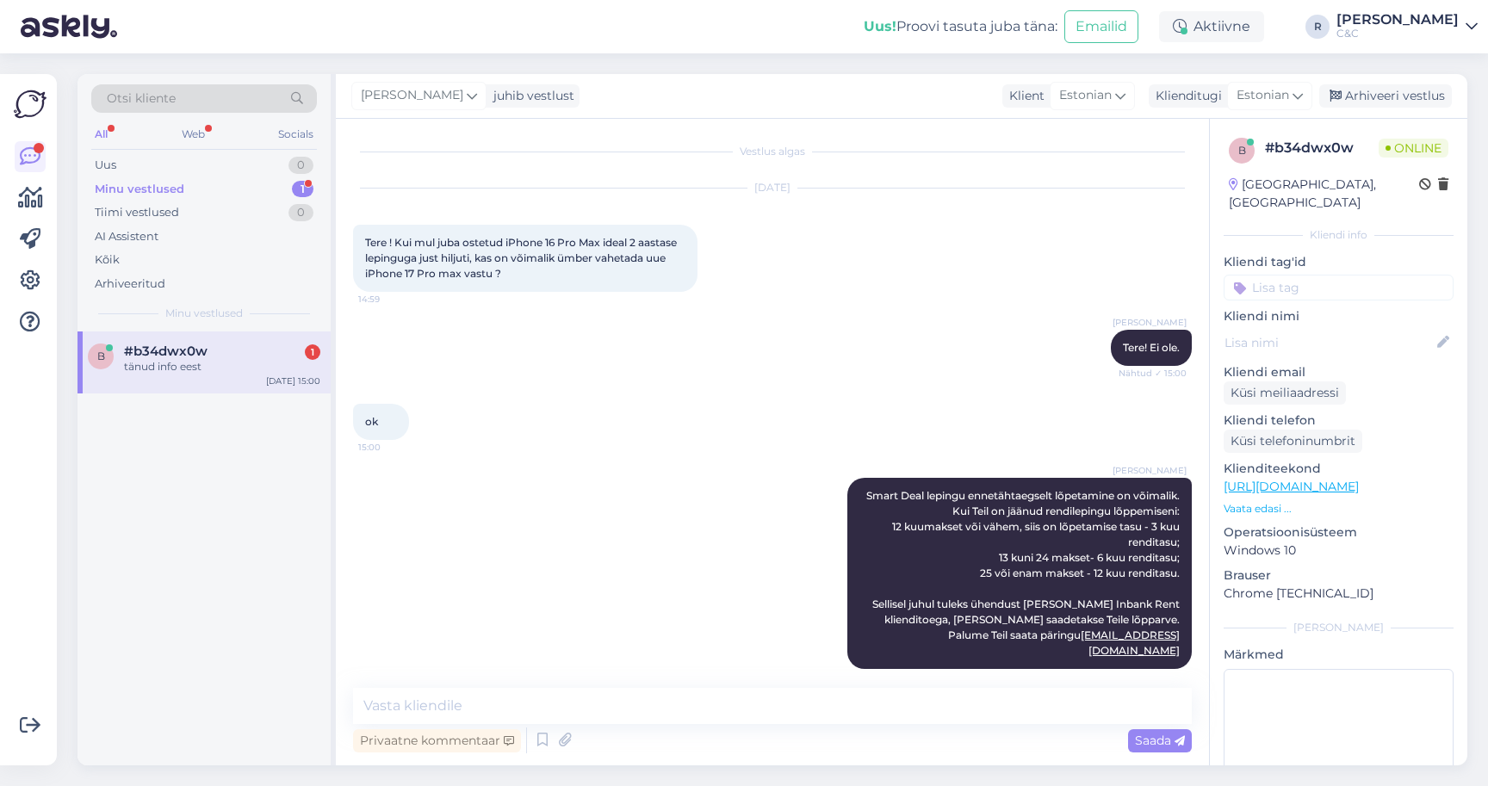
scroll to position [77, 0]
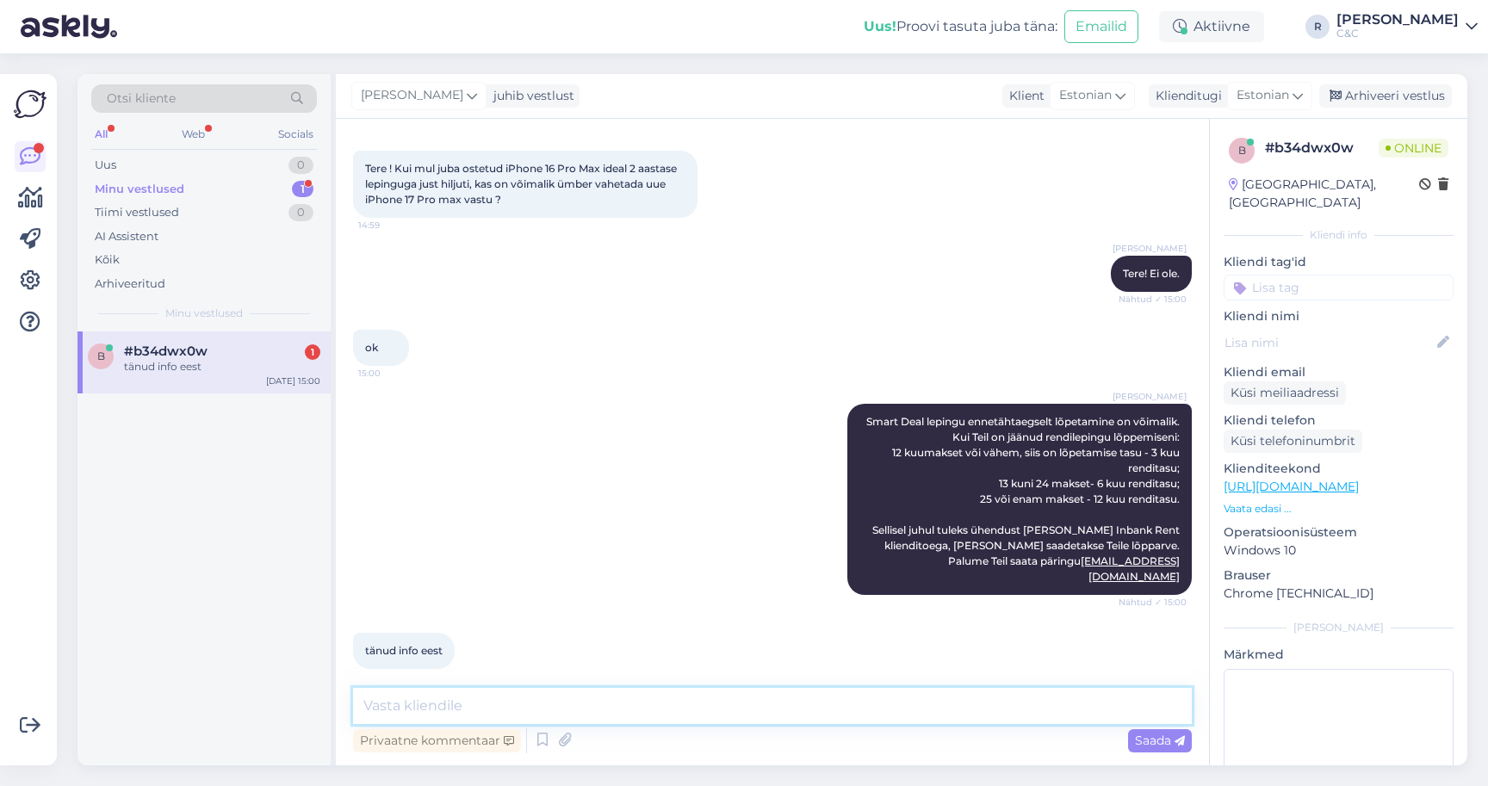
click at [478, 693] on textarea at bounding box center [772, 706] width 839 height 36
type textarea "I"
type textarea "Ikka, head!"
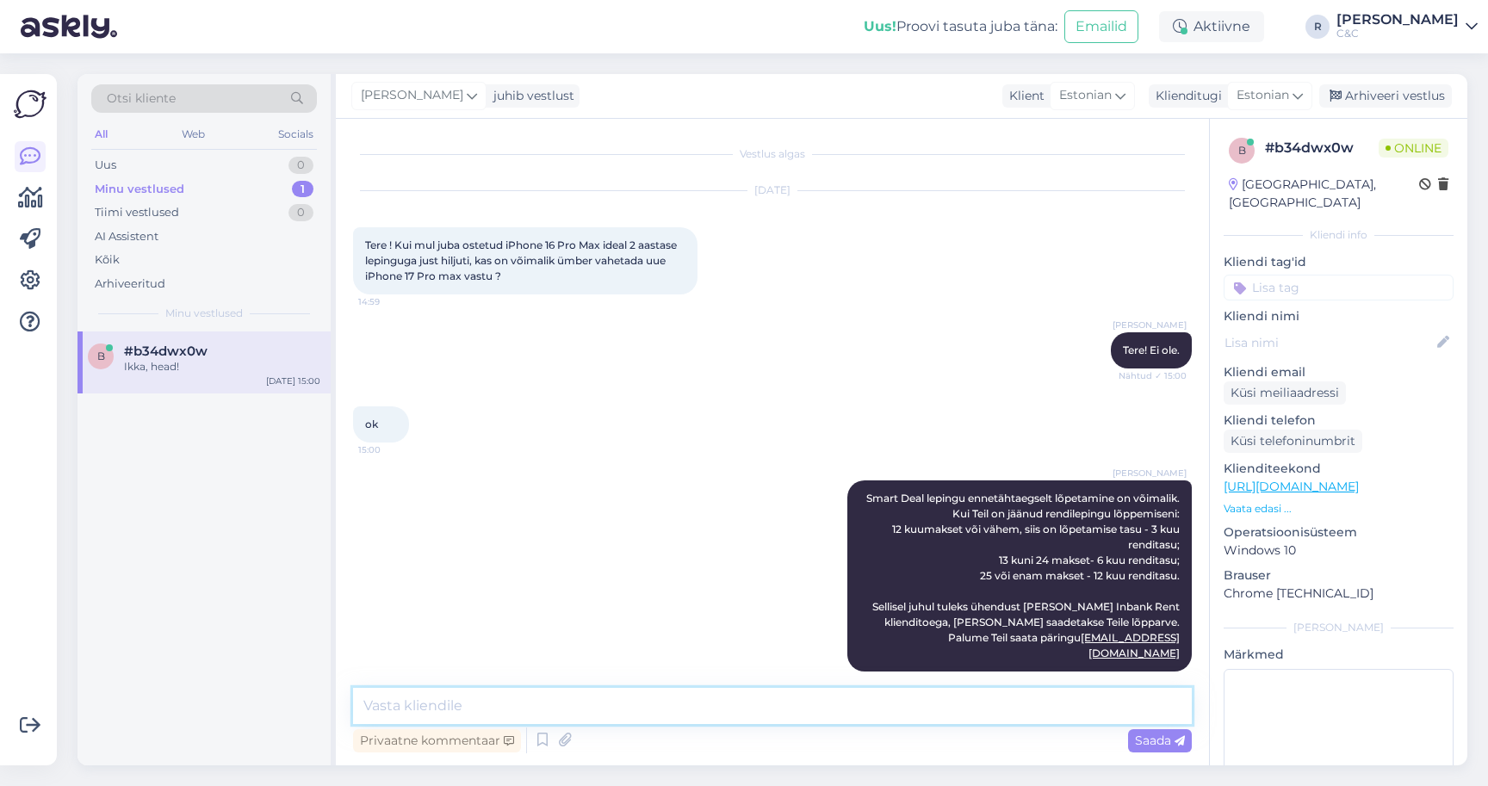
scroll to position [0, 0]
click at [518, 273] on div "Tere ! Kui mul juba ostetud iPhone 16 Pro Max ideal 2 aastase lepinguga just hi…" at bounding box center [525, 260] width 344 height 67
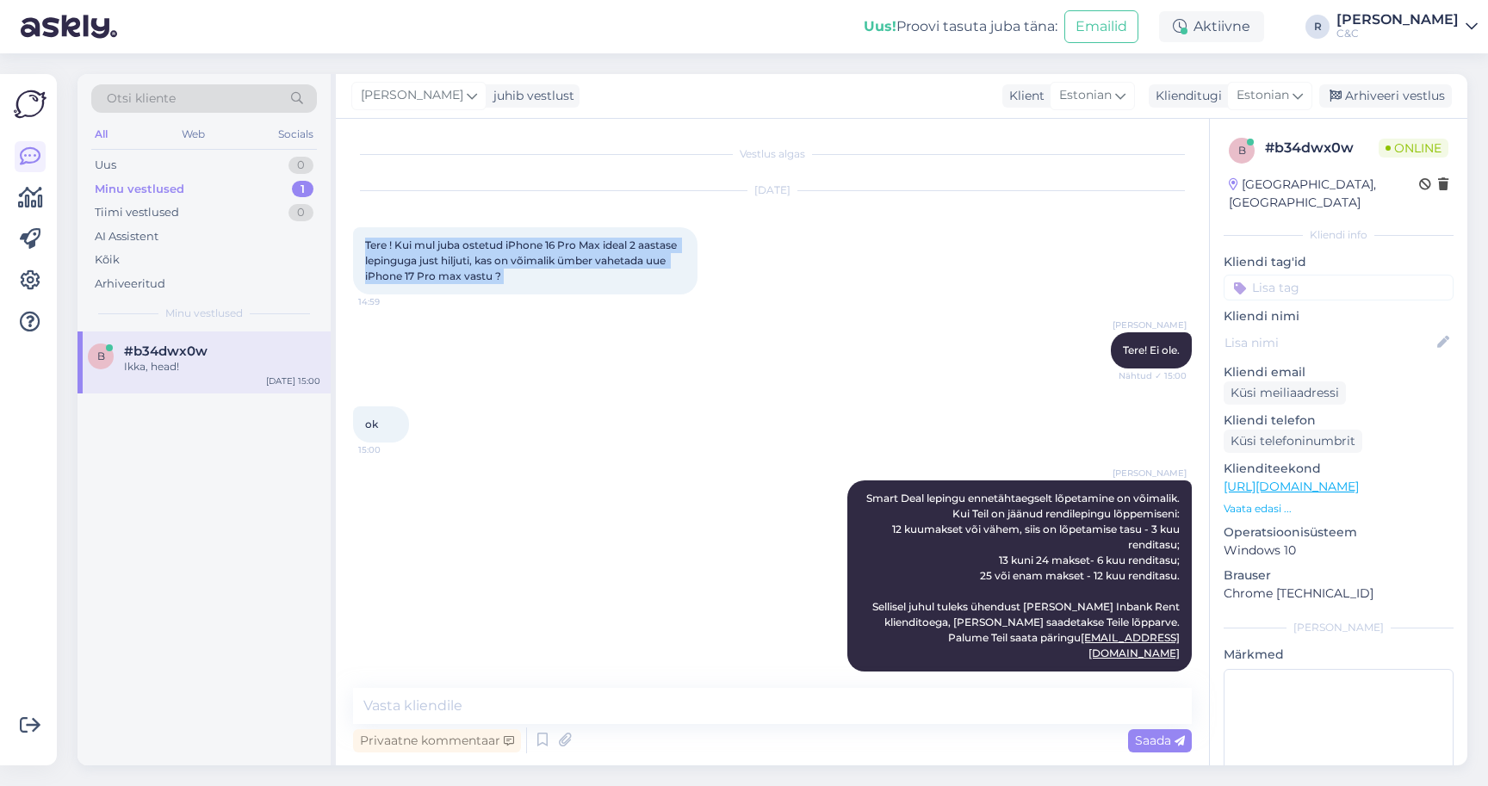
drag, startPoint x: 518, startPoint y: 273, endPoint x: 357, endPoint y: 239, distance: 164.5
click at [357, 239] on div "Tere ! Kui mul juba ostetud iPhone 16 Pro Max ideal 2 aastase lepinguga just hi…" at bounding box center [525, 260] width 344 height 67
copy div "Tere ! Kui mul juba ostetud iPhone 16 Pro Max ideal 2 aastase lepinguga just hi…"
click at [260, 191] on div "Minu vestlused 1" at bounding box center [204, 189] width 226 height 24
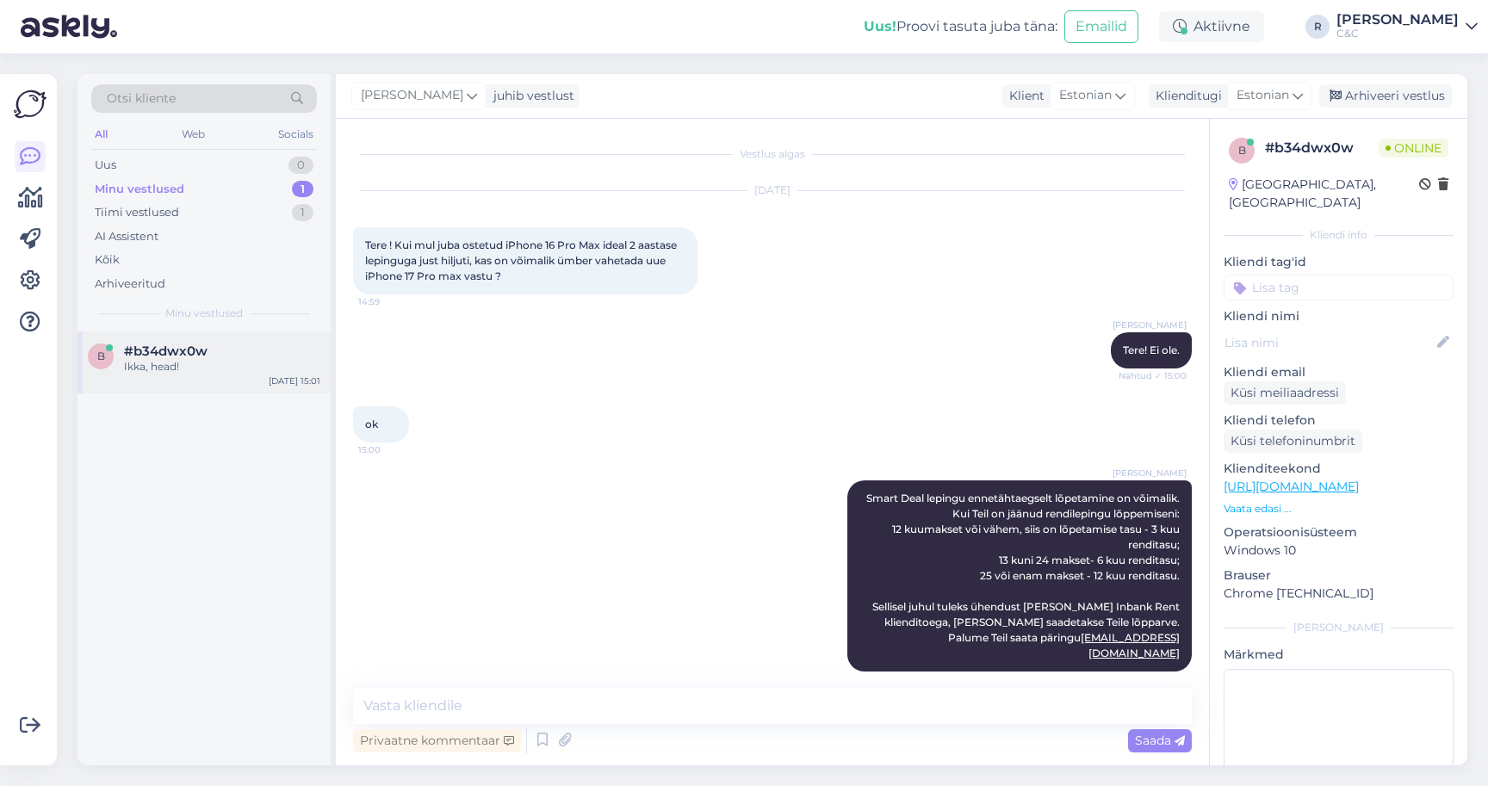
drag, startPoint x: 232, startPoint y: 315, endPoint x: 208, endPoint y: 369, distance: 58.6
click at [208, 369] on div "Ikka, head!" at bounding box center [222, 366] width 196 height 15
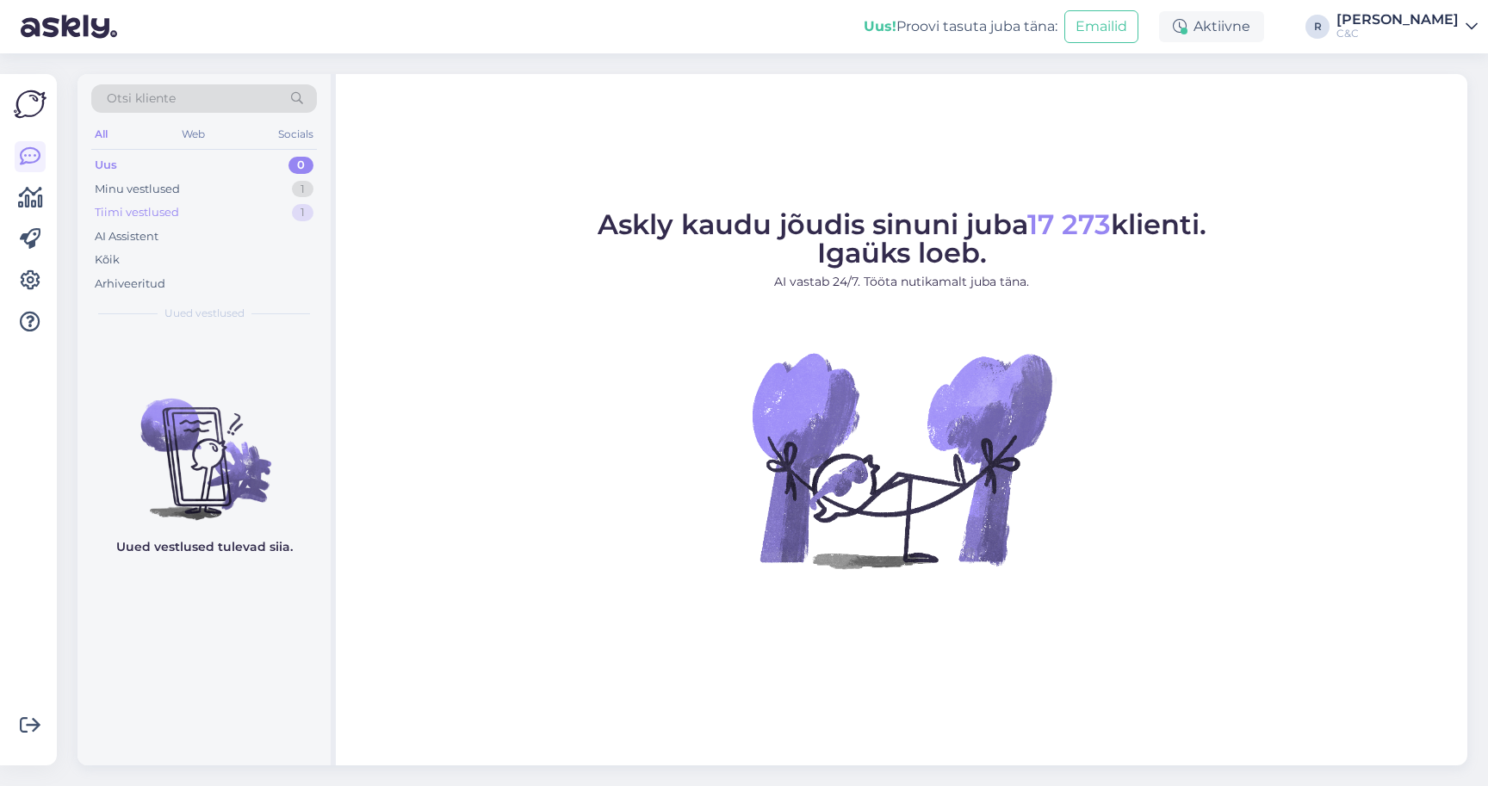
click at [204, 203] on div "Tiimi vestlused 1" at bounding box center [204, 213] width 226 height 24
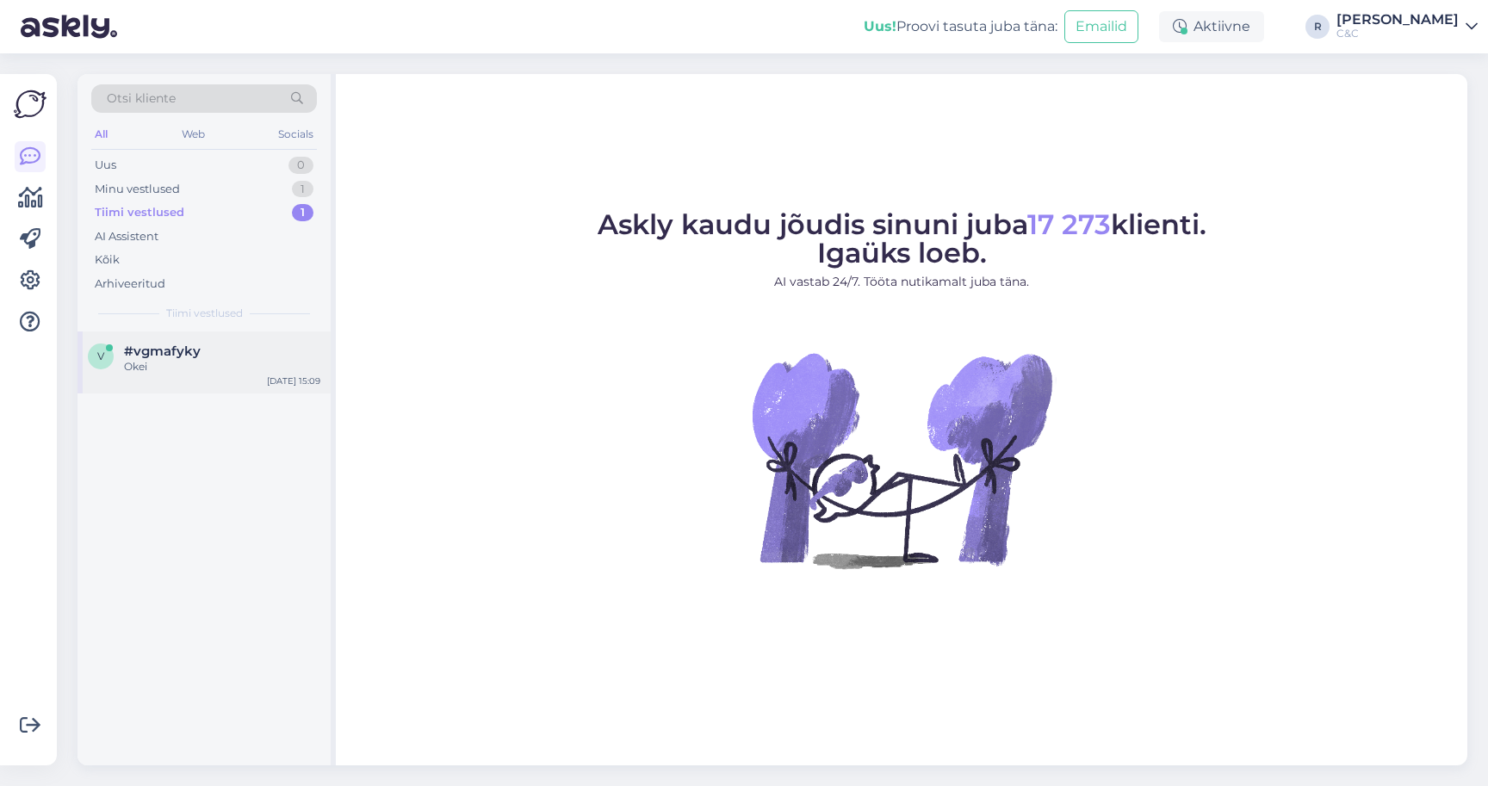
click at [198, 356] on span "#vgmafyky" at bounding box center [162, 351] width 77 height 15
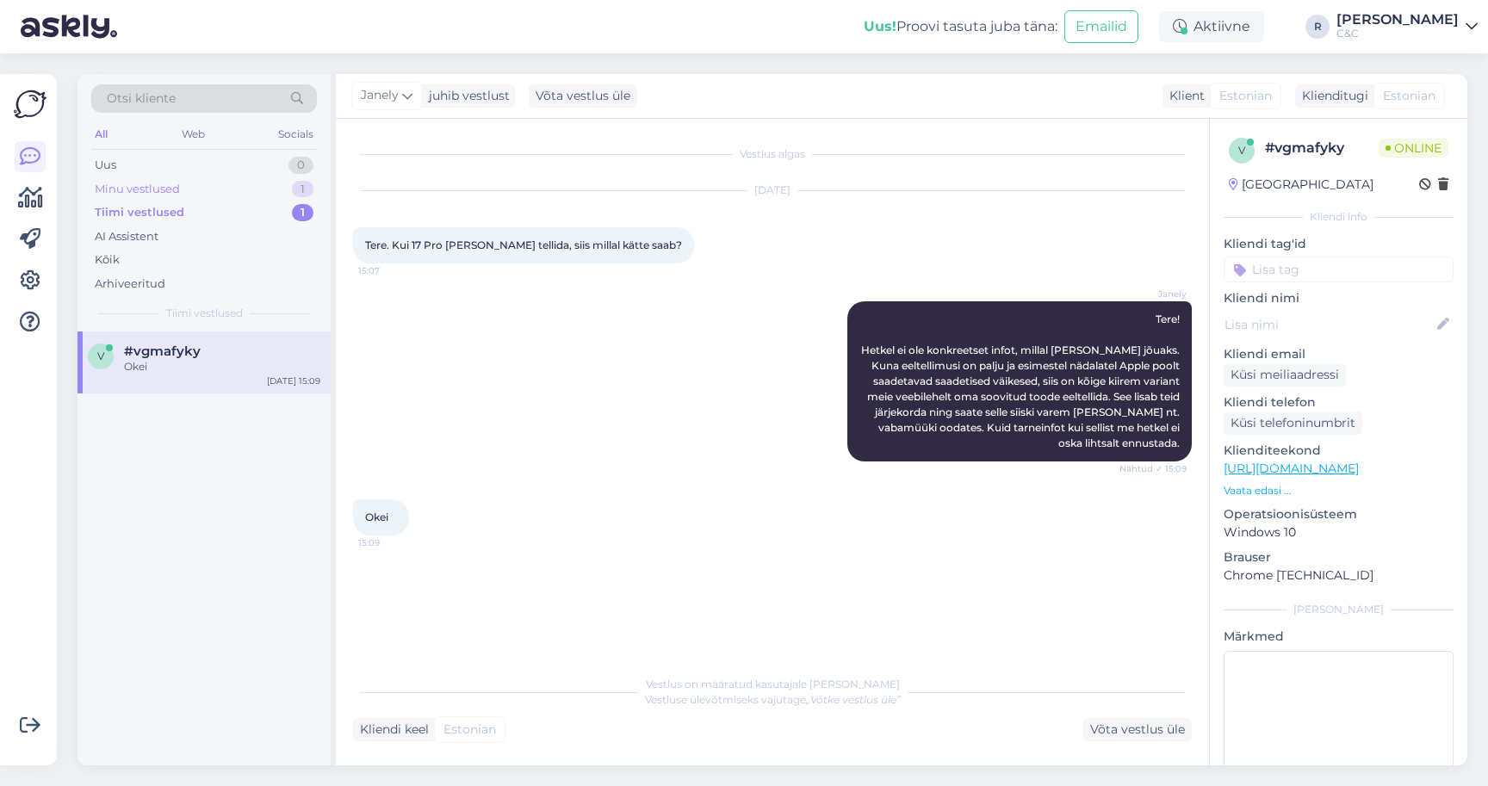
click at [252, 190] on div "Minu vestlused 1" at bounding box center [204, 189] width 226 height 24
click at [194, 394] on div "b #b34dwx0w Ikka, head! [DATE] 15:01" at bounding box center [203, 549] width 253 height 434
click at [200, 374] on div "b #b34dwx0w Ikka, head! [DATE] 15:01" at bounding box center [203, 363] width 253 height 62
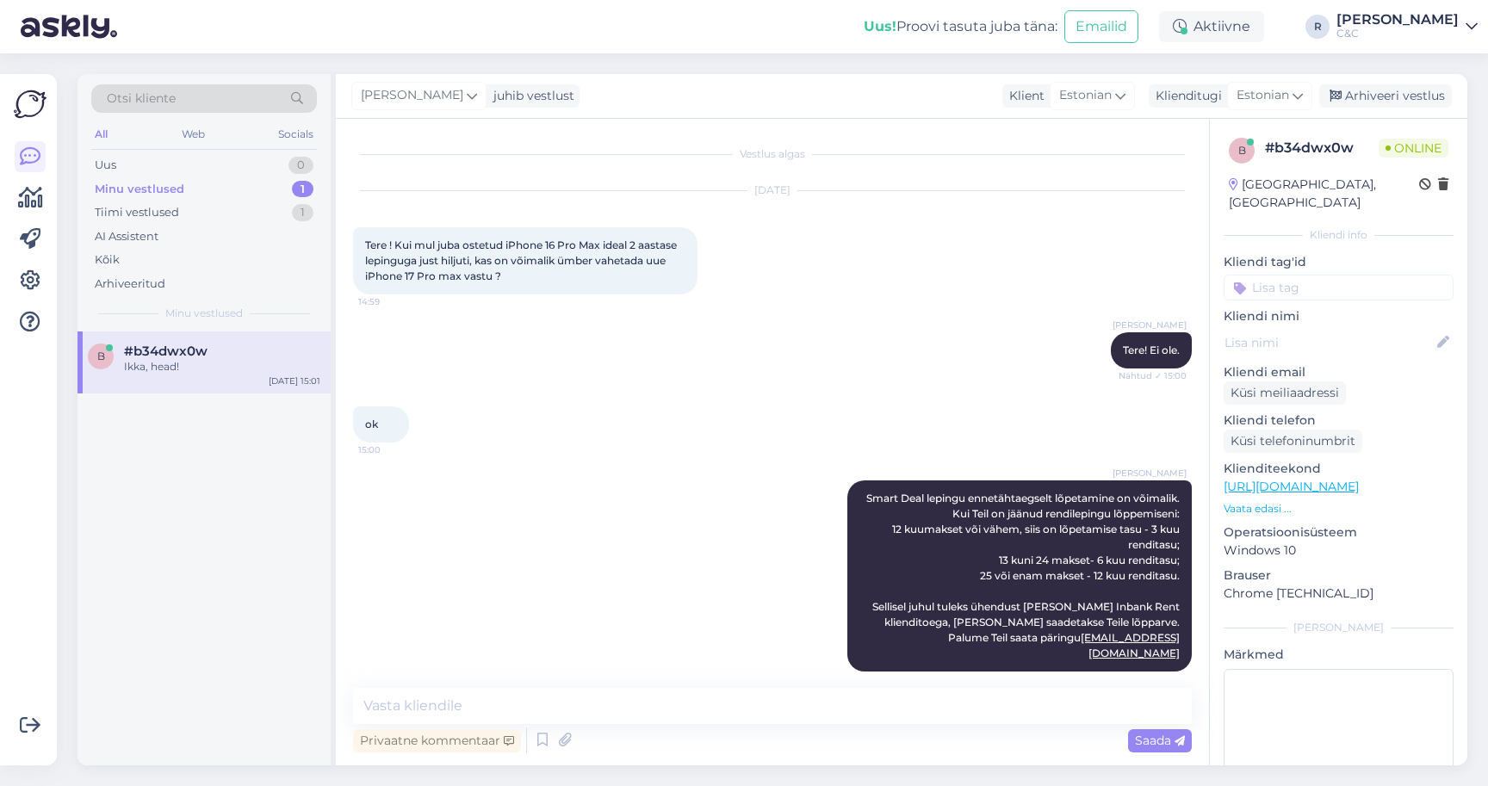
scroll to position [151, 0]
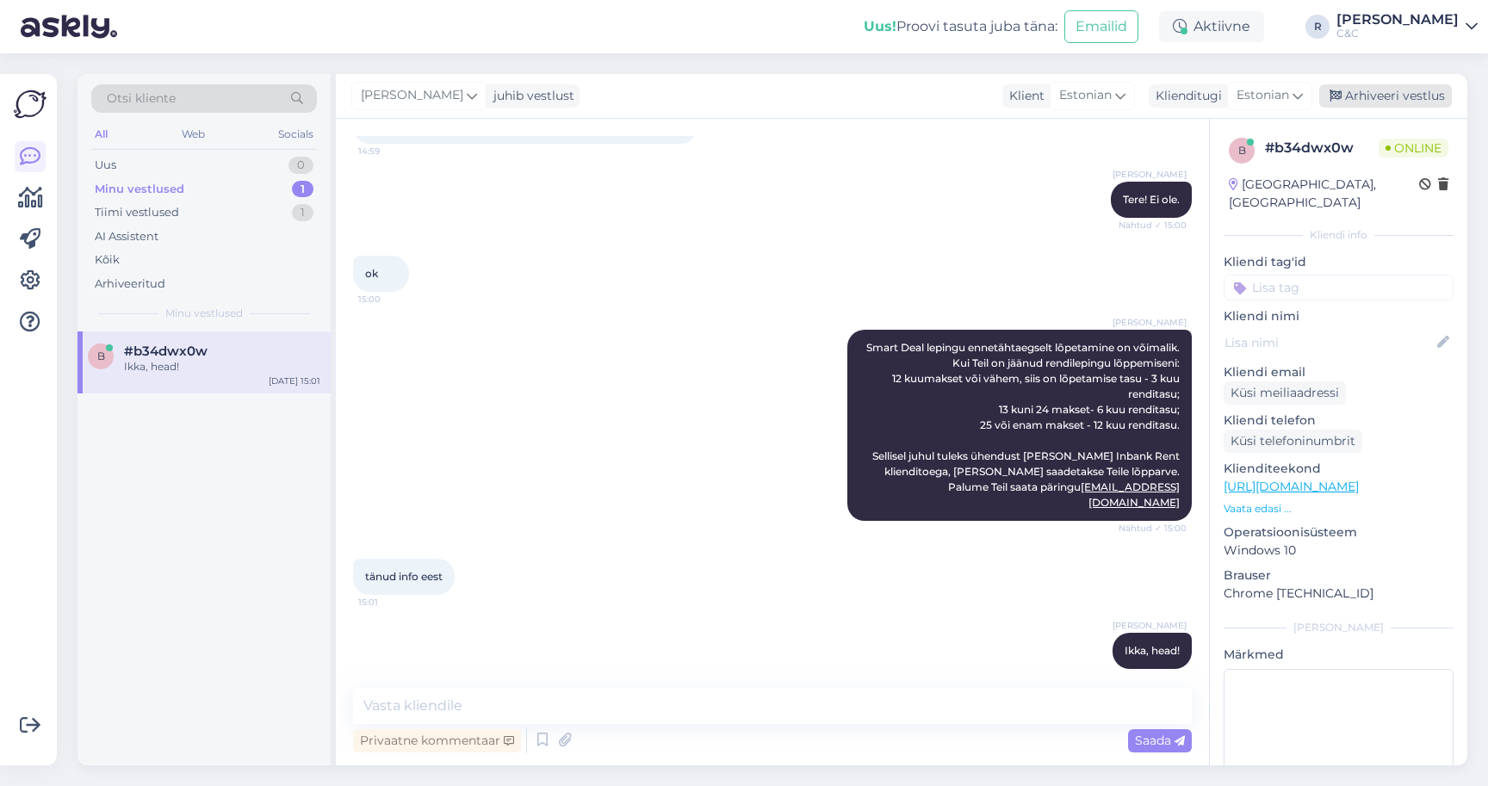
click at [1354, 94] on div "Arhiveeri vestlus" at bounding box center [1385, 95] width 133 height 23
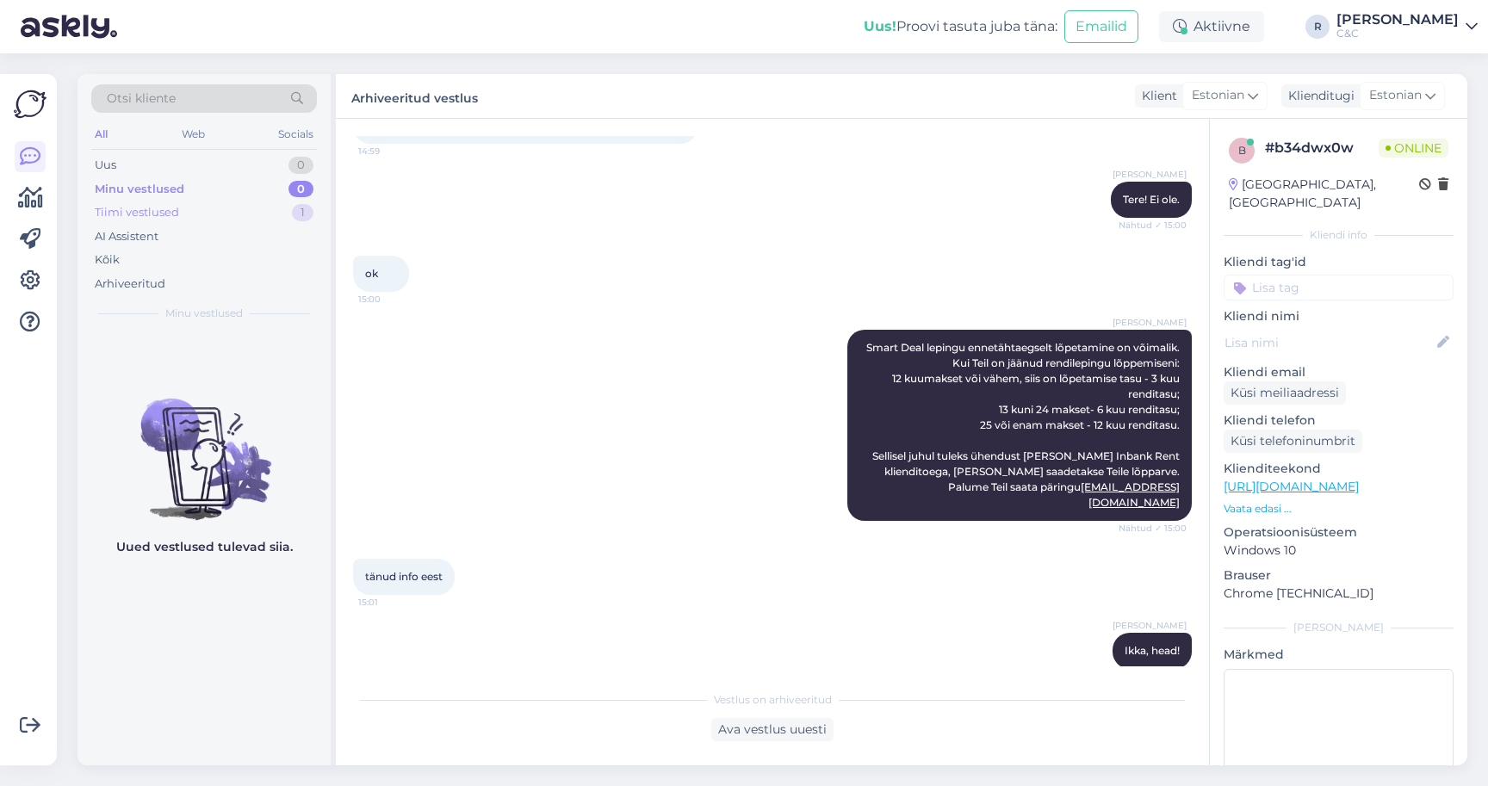
click at [231, 209] on div "Tiimi vestlused 1" at bounding box center [204, 213] width 226 height 24
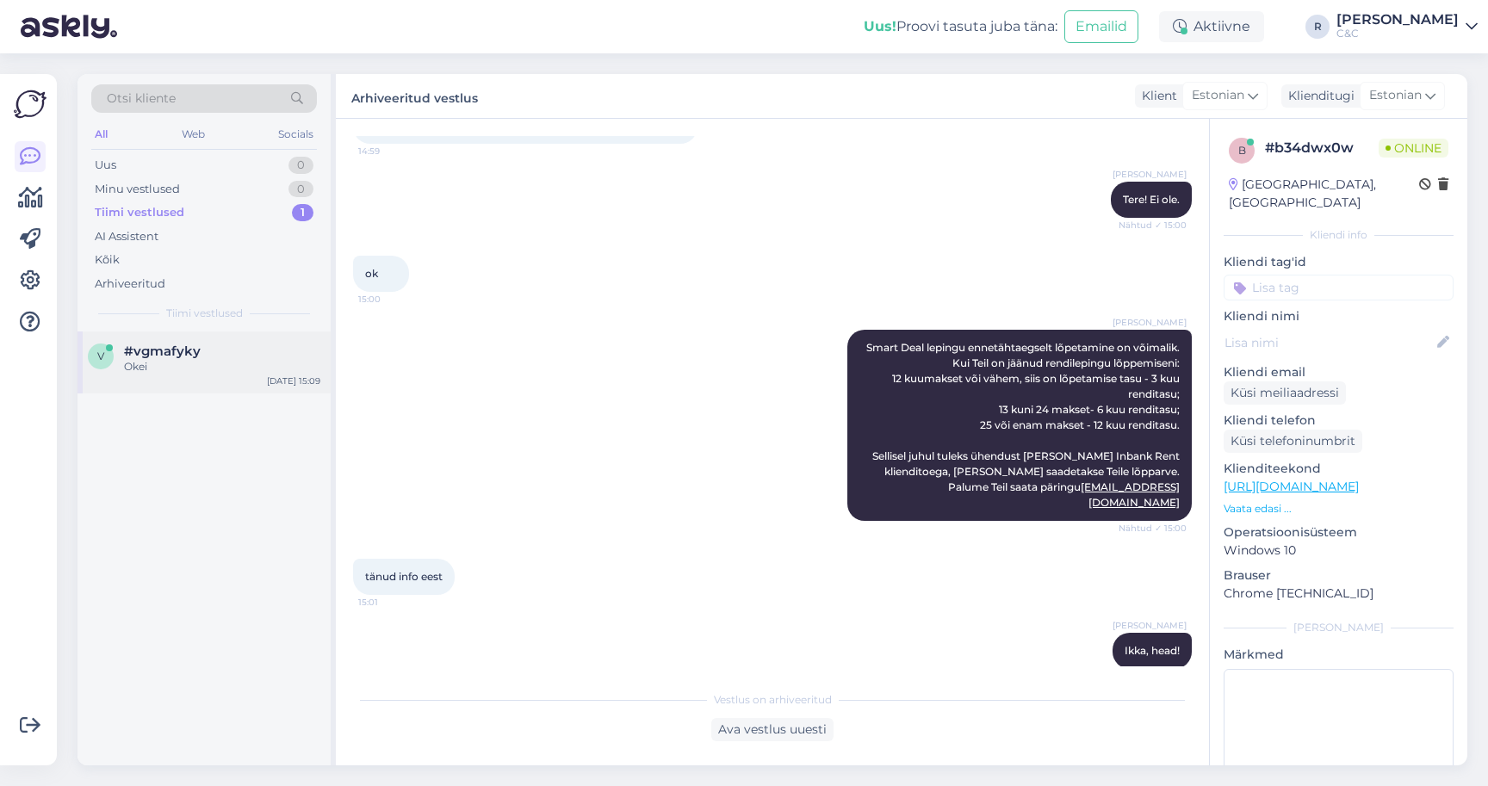
click at [204, 355] on div "#vgmafyky" at bounding box center [222, 351] width 196 height 15
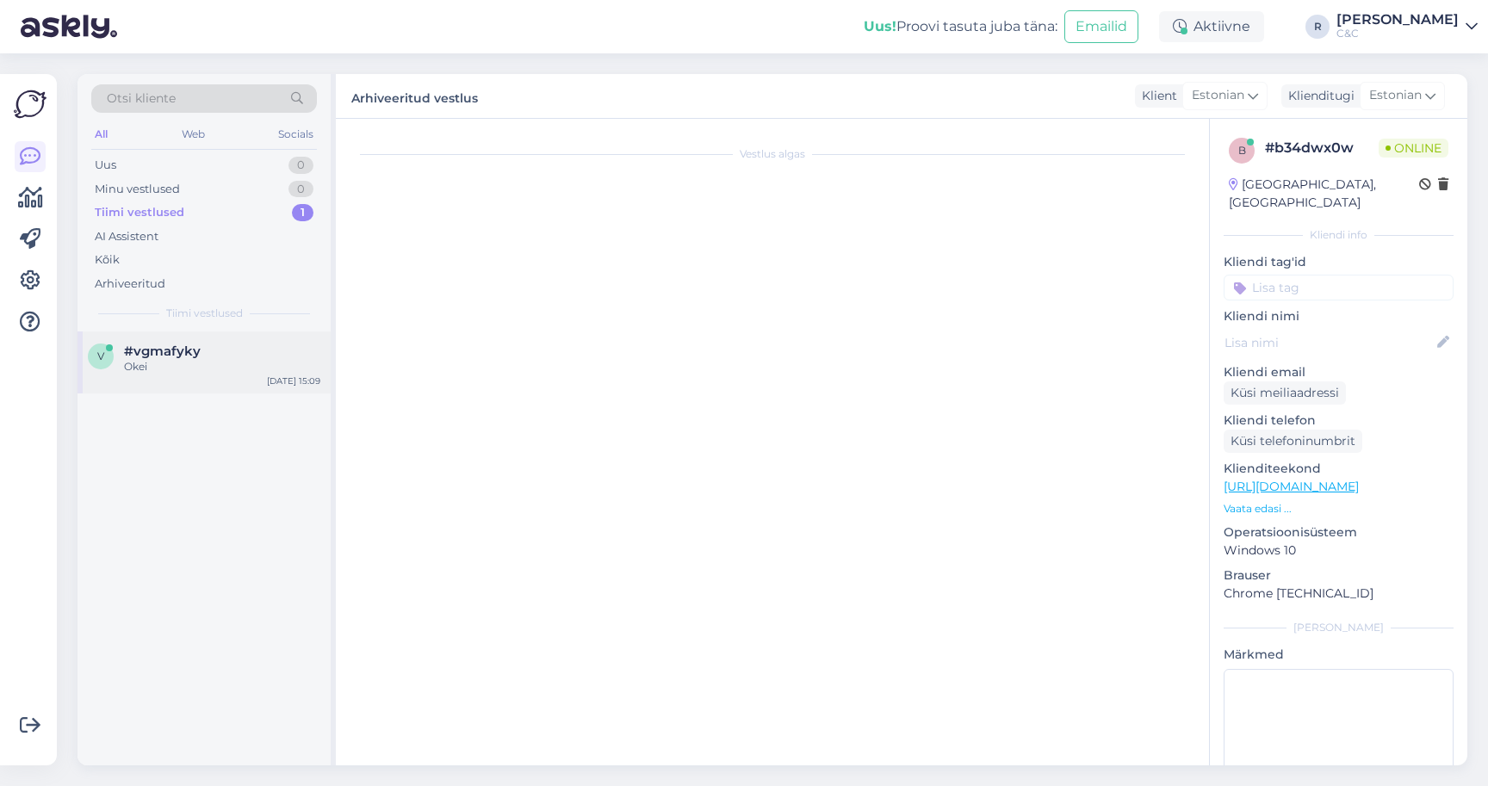
scroll to position [0, 0]
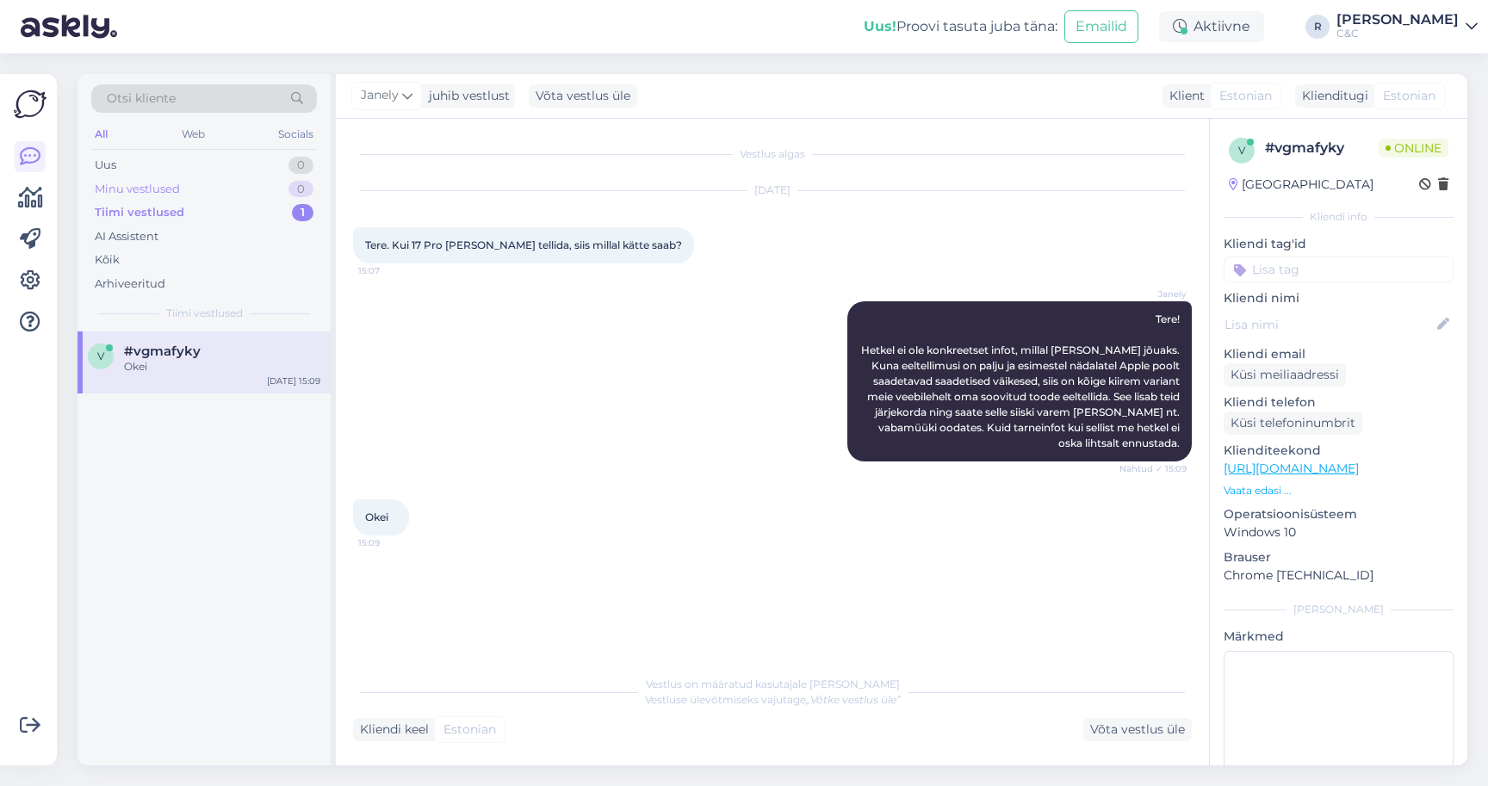
click at [248, 183] on div "Minu vestlused 0" at bounding box center [204, 189] width 226 height 24
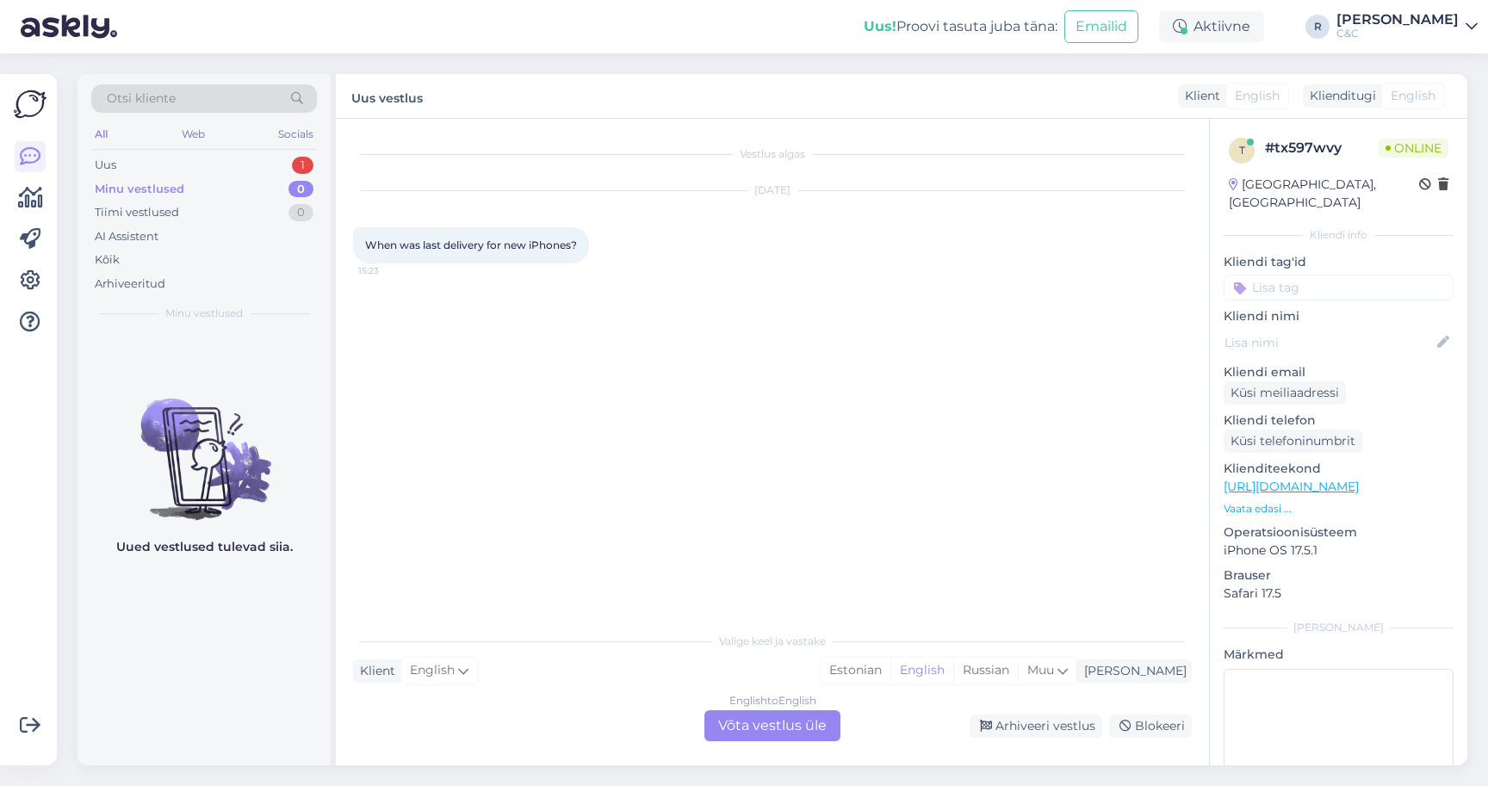
click at [715, 722] on div "English to English Võta vestlus üle" at bounding box center [772, 725] width 136 height 31
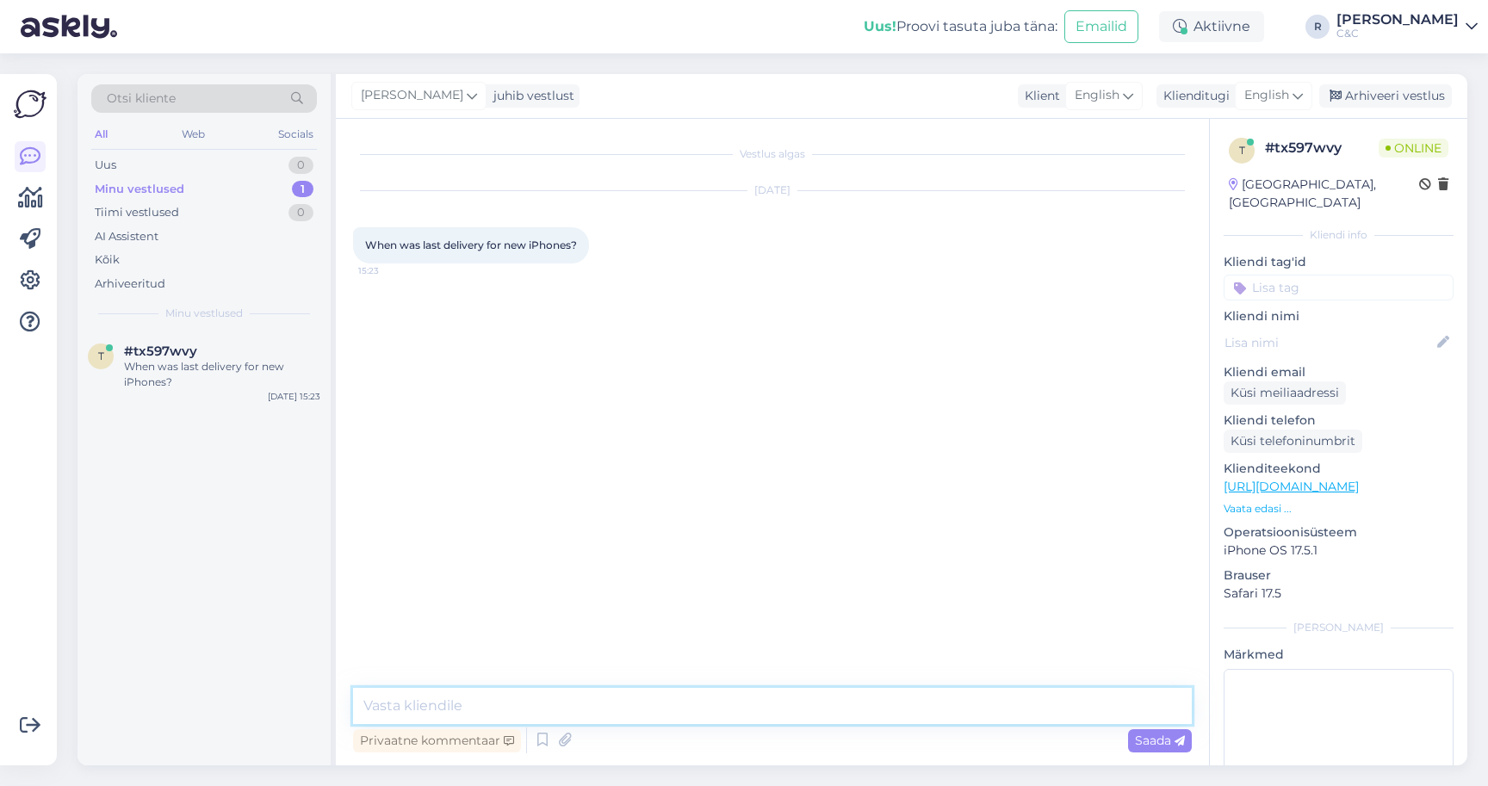
click at [664, 713] on textarea at bounding box center [772, 706] width 839 height 36
type textarea "Hello! Last week."
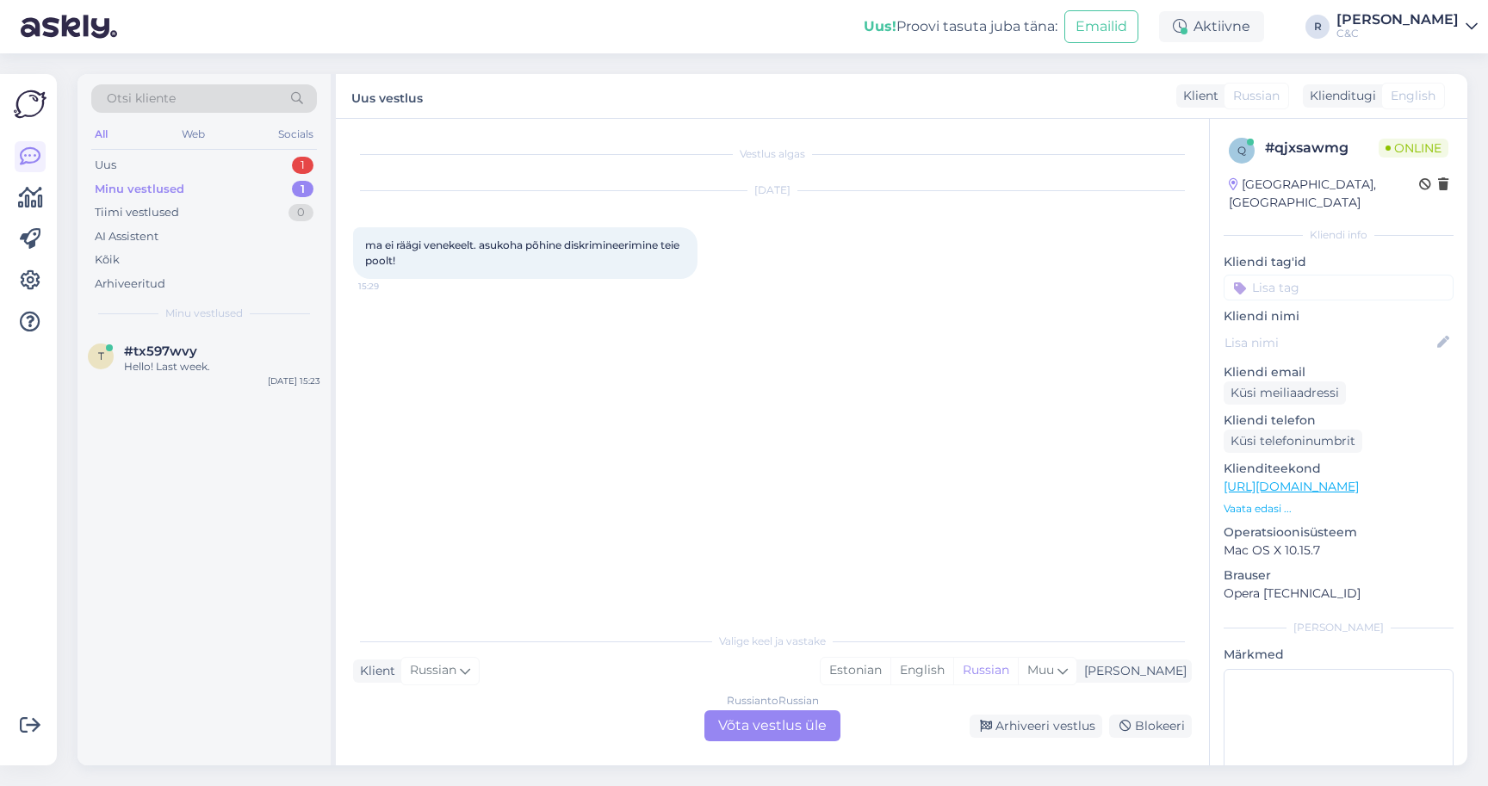
click at [759, 728] on div "Russian to Russian Võta vestlus üle" at bounding box center [772, 725] width 136 height 31
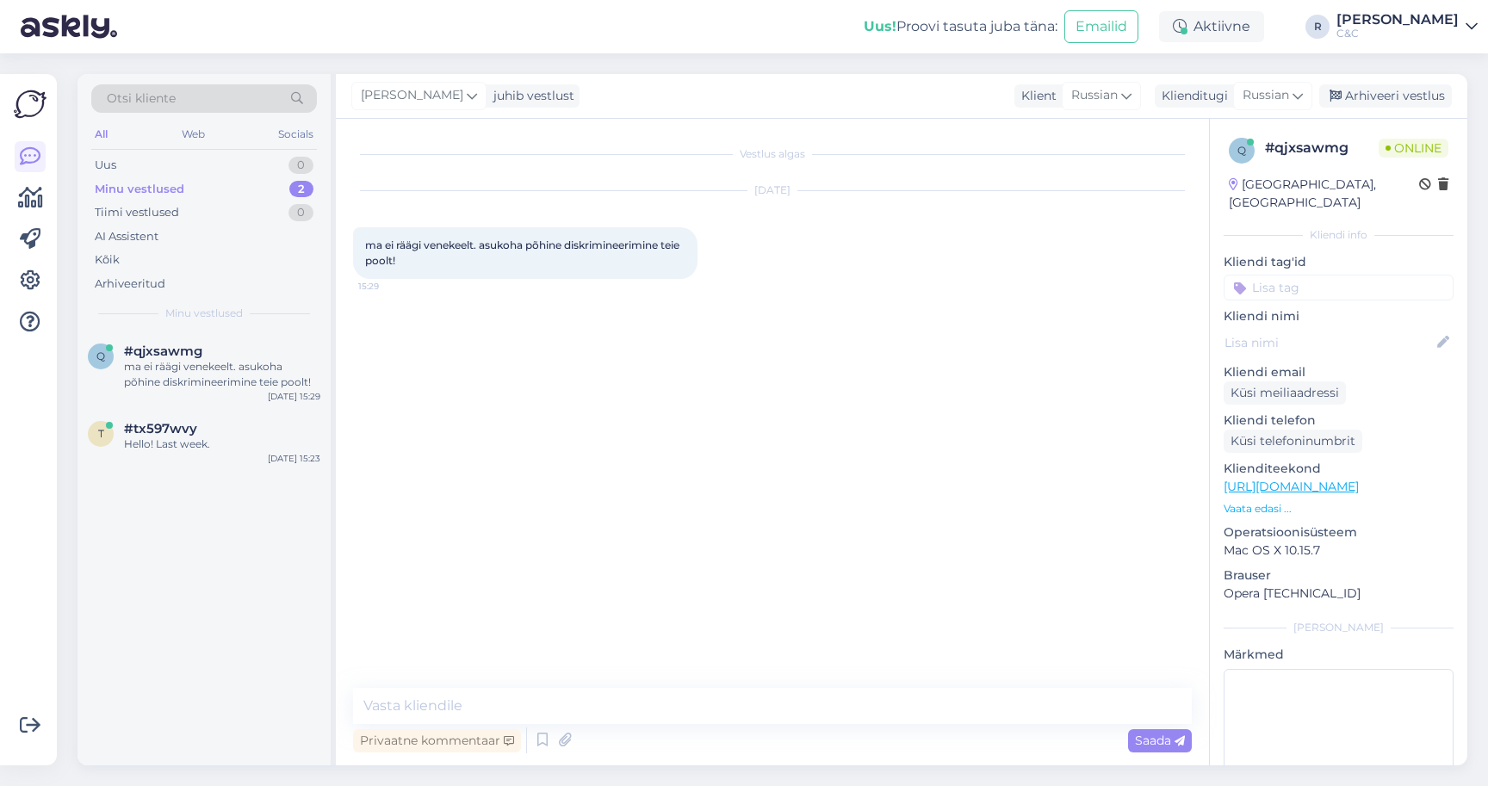
click at [686, 727] on div "Privaatne kommentaar Saada" at bounding box center [772, 740] width 839 height 33
click at [686, 712] on textarea at bounding box center [772, 706] width 839 height 36
type textarea "Tere! Riigikeel on eesti keel ning meie räägime seda."
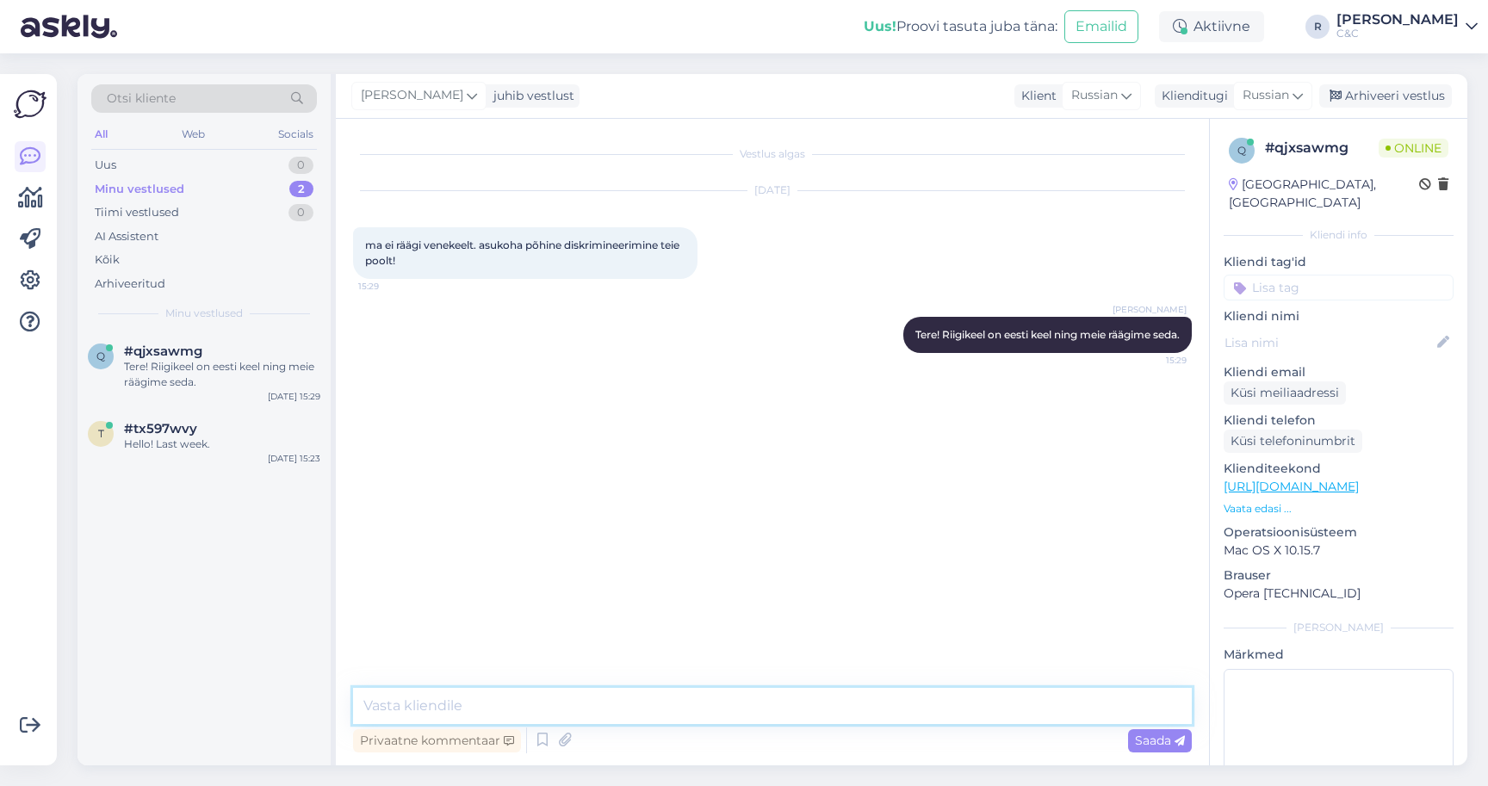
click at [673, 697] on textarea at bounding box center [772, 706] width 839 height 36
click at [634, 705] on textarea at bounding box center [772, 706] width 839 height 36
click at [634, 708] on textarea at bounding box center [772, 706] width 839 height 36
type textarea "Kus"
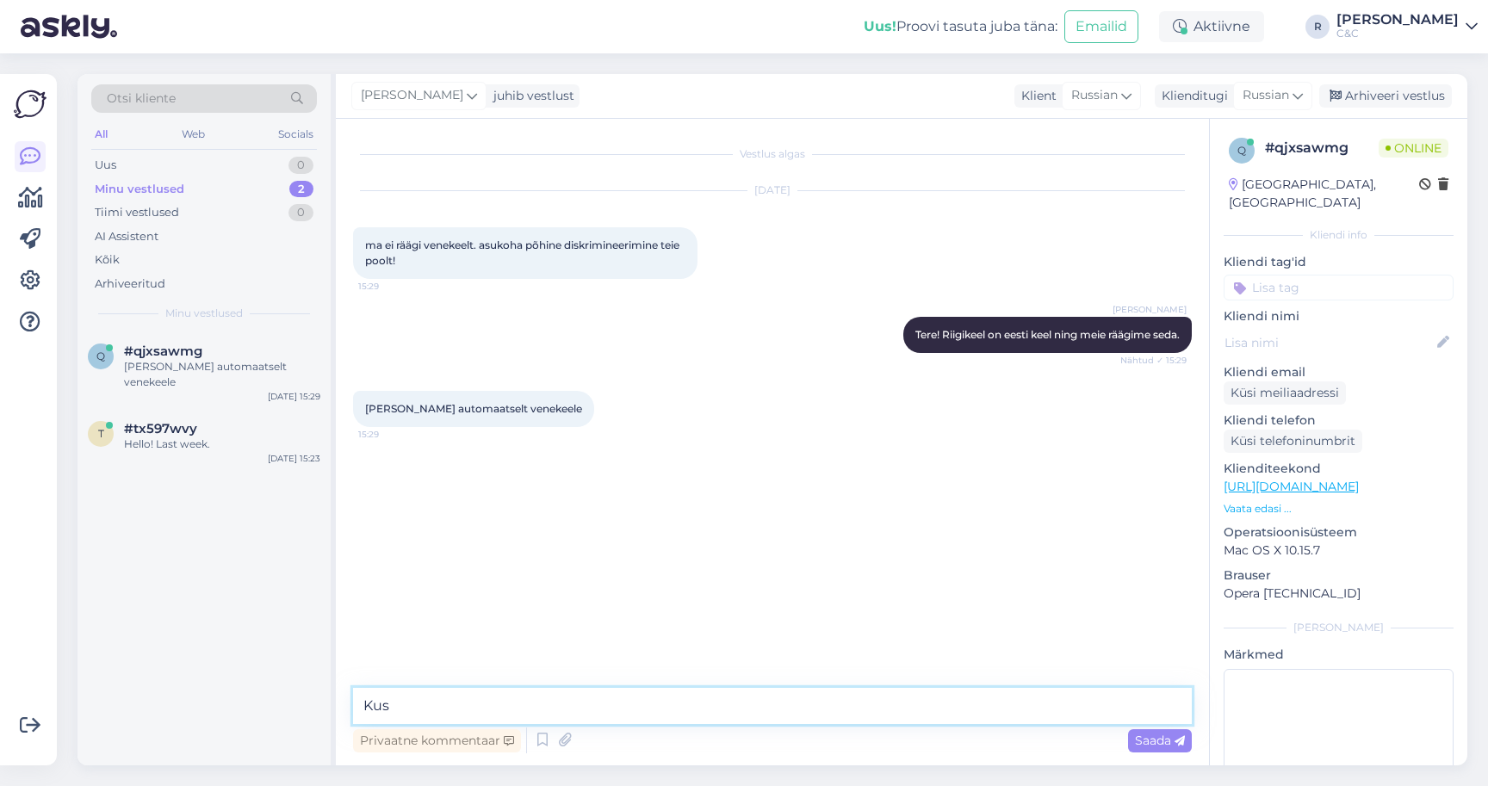
click at [600, 716] on textarea "Kus" at bounding box center [772, 706] width 839 height 36
type textarea "S"
type textarea "I"
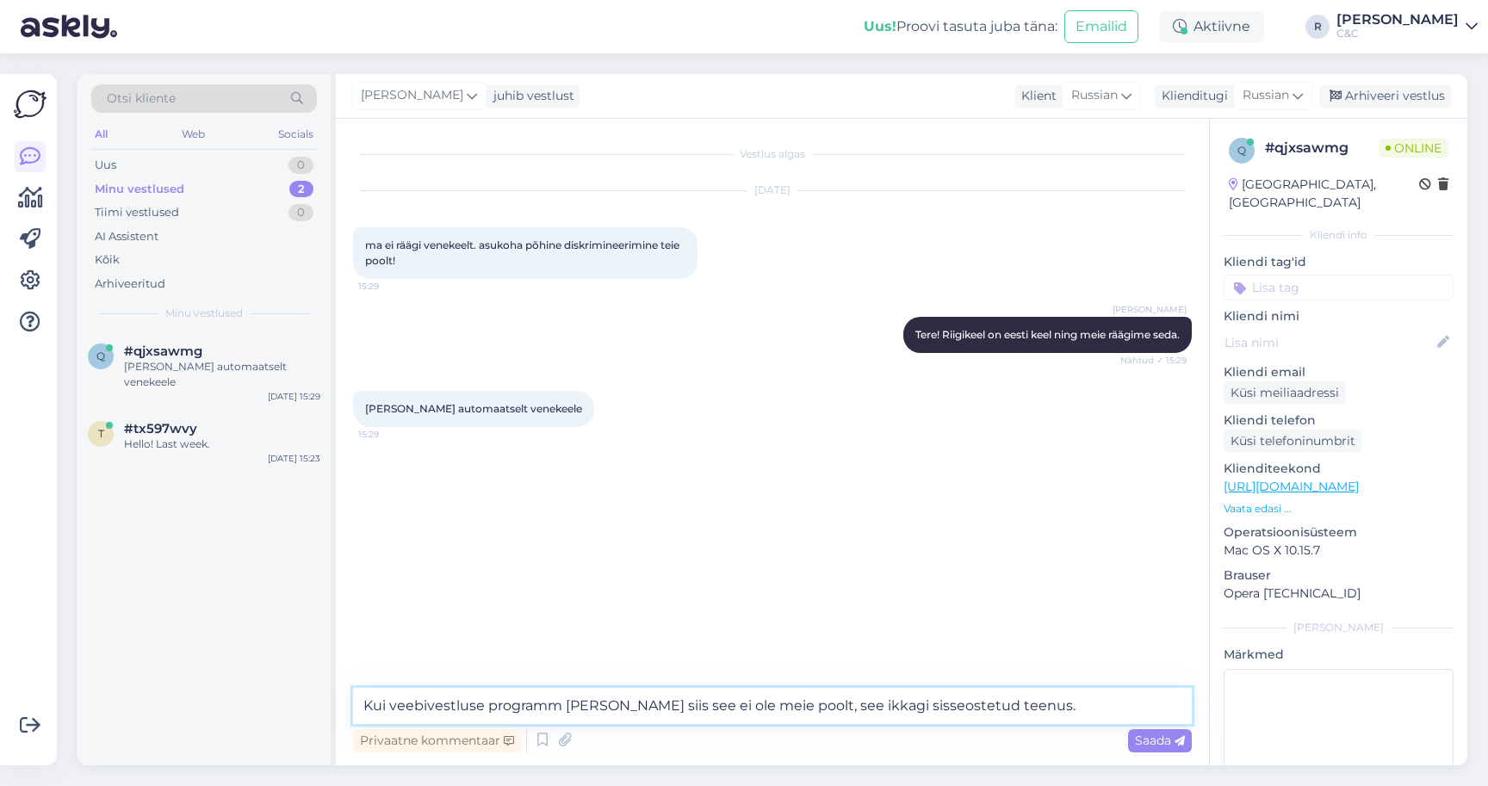
type textarea "Kui veebivestluse programm [PERSON_NAME] siis see ei ole meie poolt, see ikkagi…"
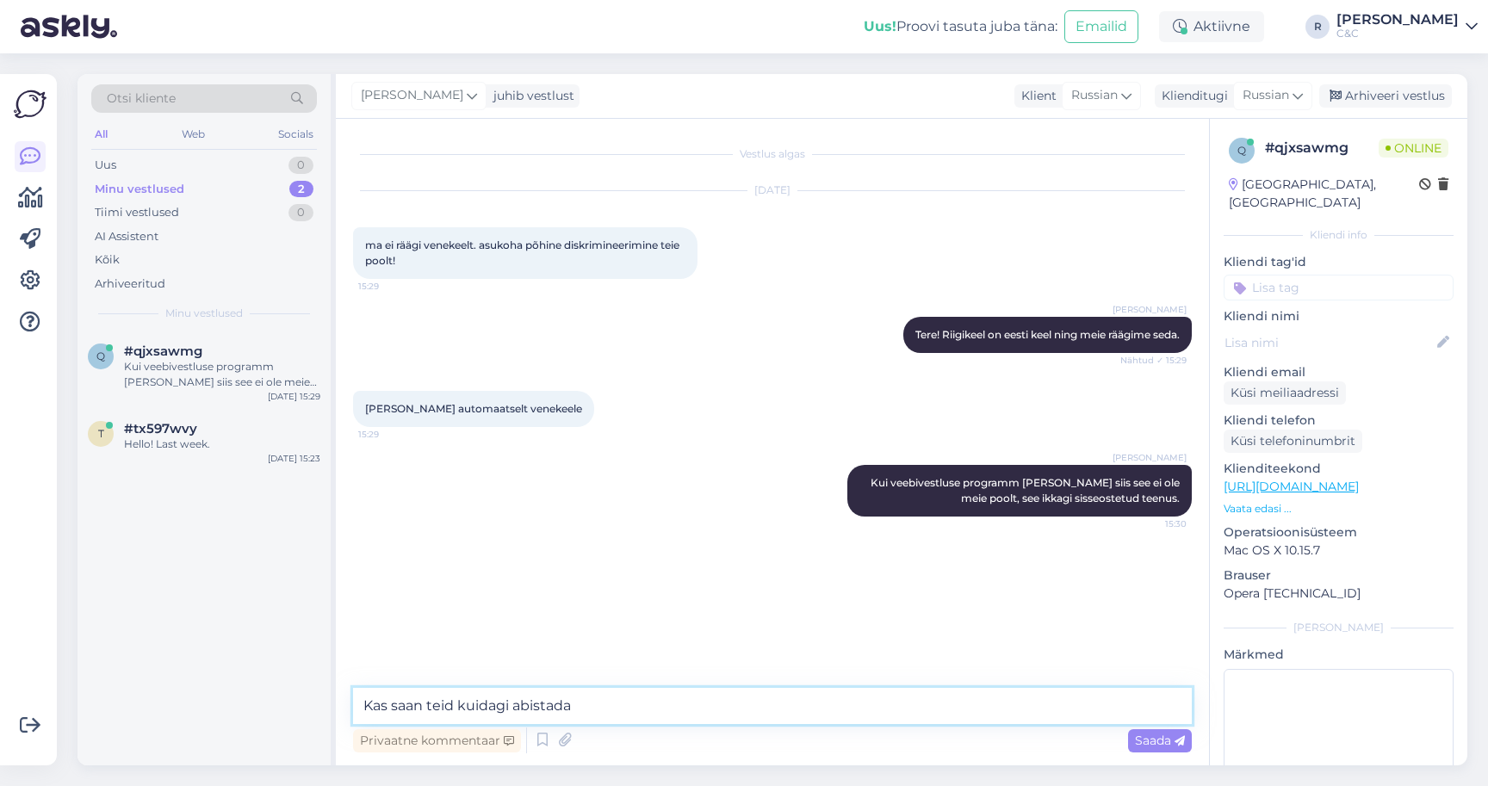
type textarea "Kas saan teid kuidagi abistada?"
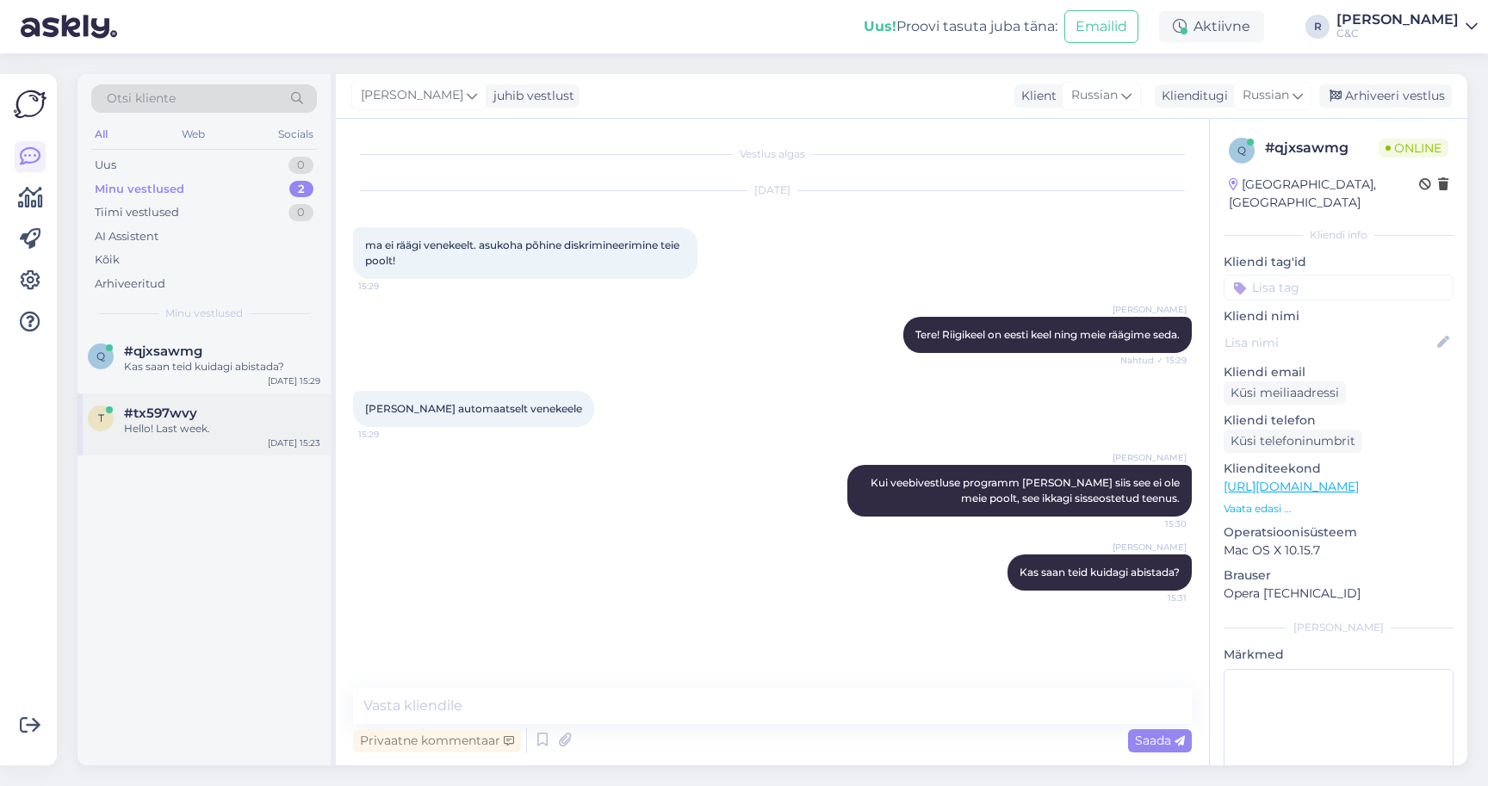
click at [260, 426] on div "Hello! Last week." at bounding box center [222, 428] width 196 height 15
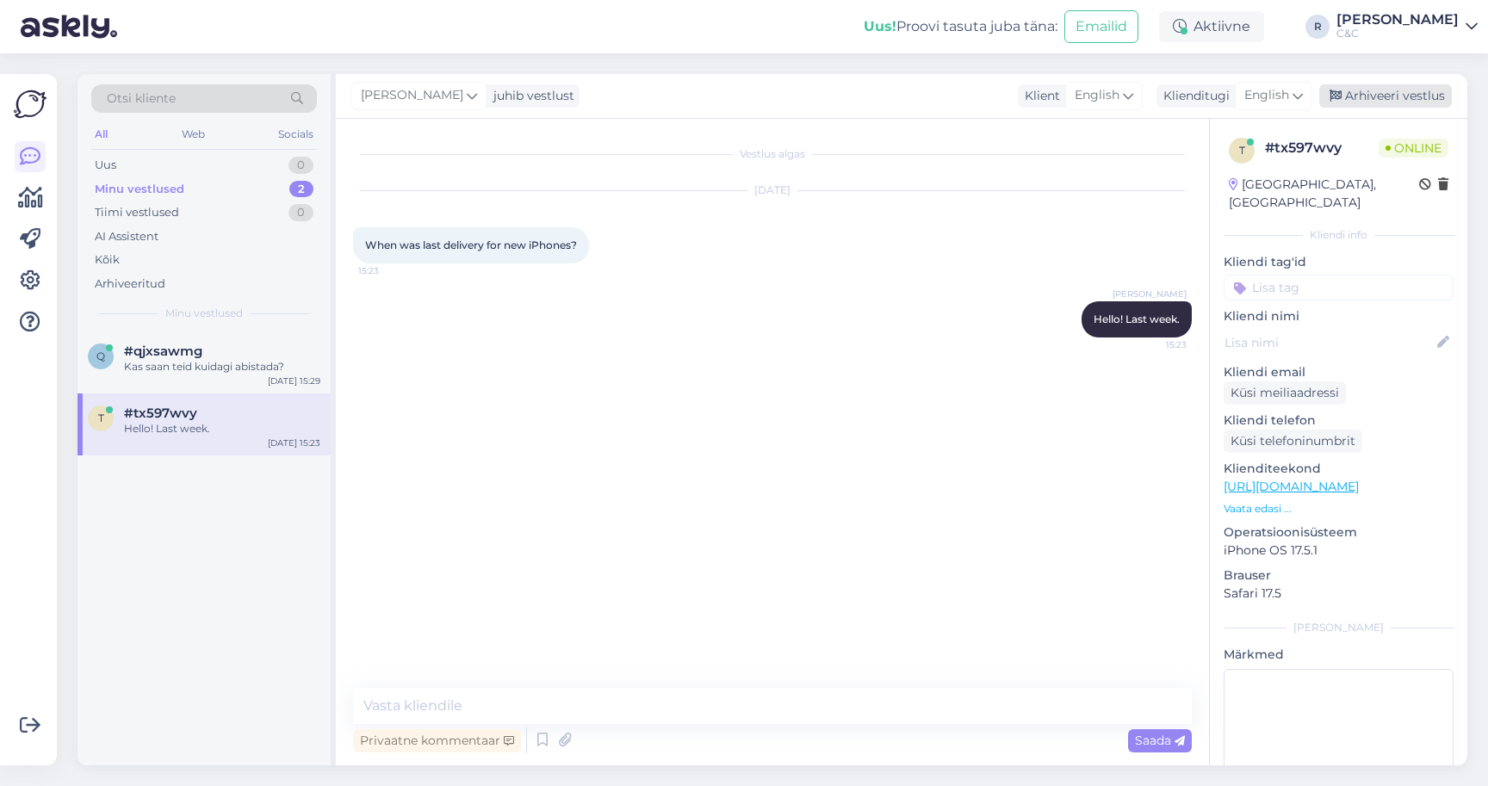
click at [1395, 91] on div "Arhiveeri vestlus" at bounding box center [1385, 95] width 133 height 23
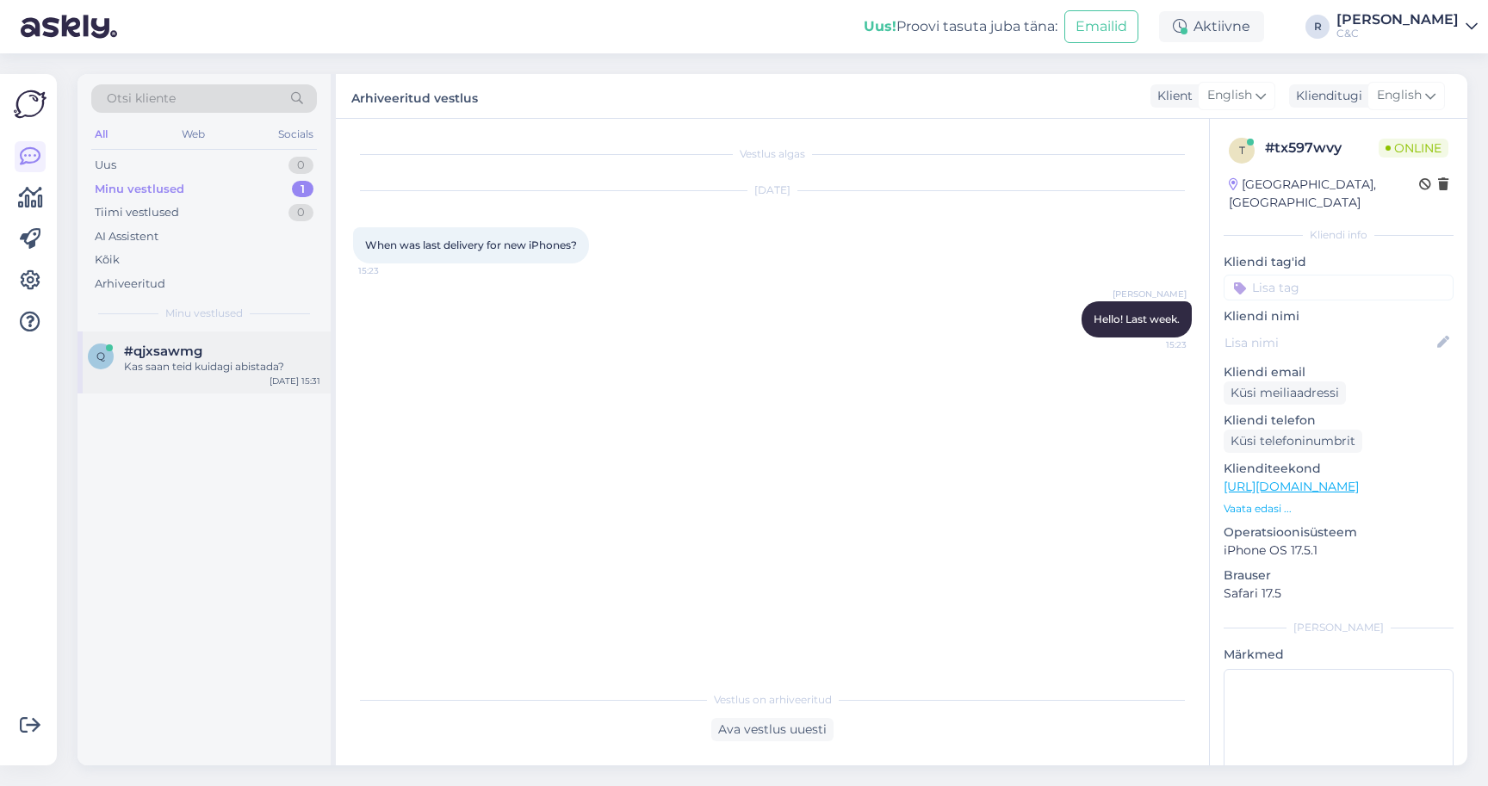
click at [270, 359] on div "Kas saan teid kuidagi abistada?" at bounding box center [222, 366] width 196 height 15
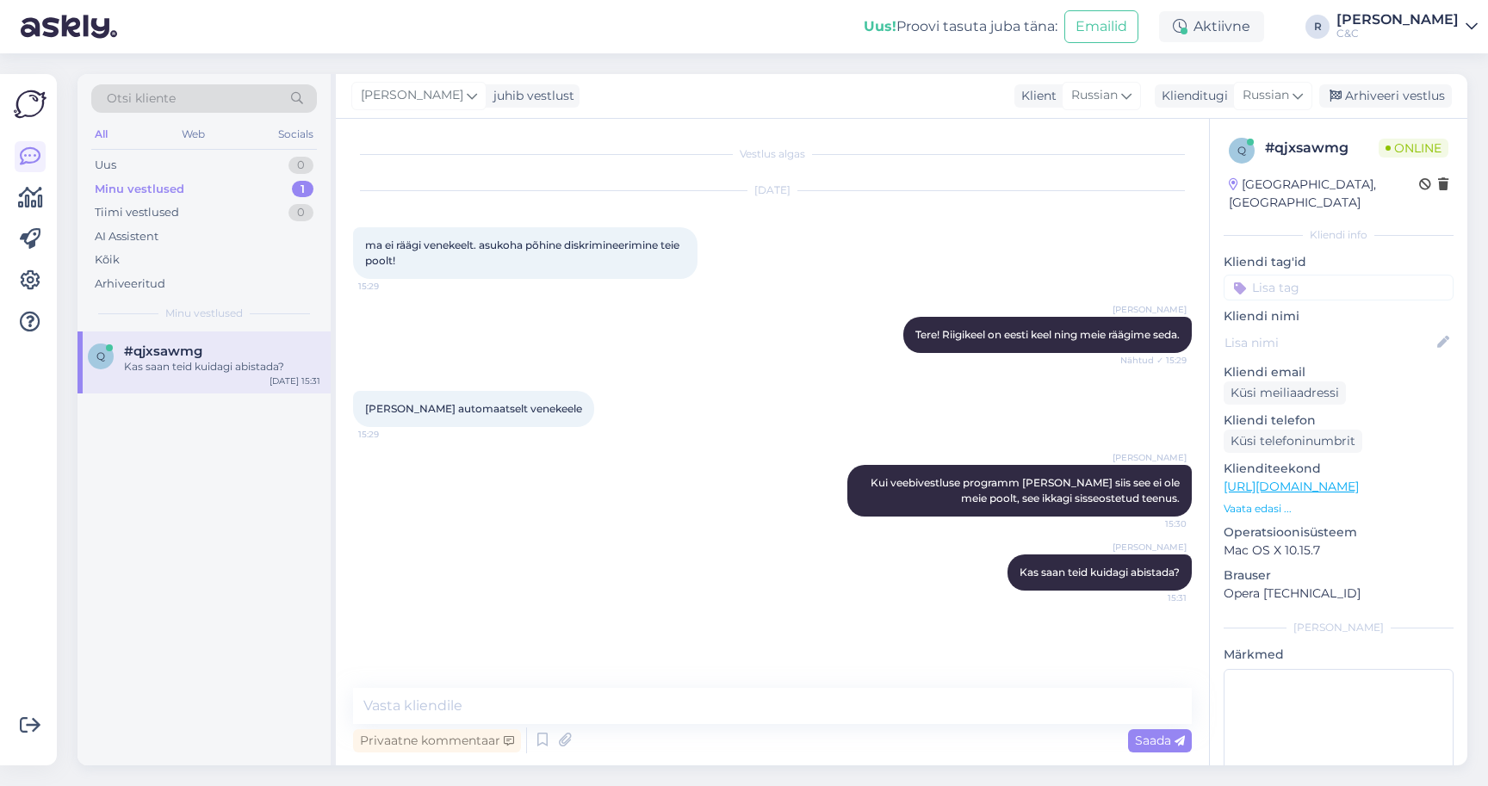
click at [611, 612] on div "Vestlus algas [DATE] ma ei räägi venekeelt. asukoha põhine diskrimineerimine te…" at bounding box center [780, 404] width 854 height 536
click at [606, 419] on div "[PERSON_NAME] automaatselt venekeele 15:29" at bounding box center [772, 409] width 839 height 74
click at [207, 199] on div "Minu vestlused 1" at bounding box center [204, 189] width 226 height 24
click at [209, 192] on div "Minu vestlused 1" at bounding box center [204, 189] width 226 height 24
click at [200, 359] on div "Kas saan teid kuidagi abistada?" at bounding box center [222, 366] width 196 height 15
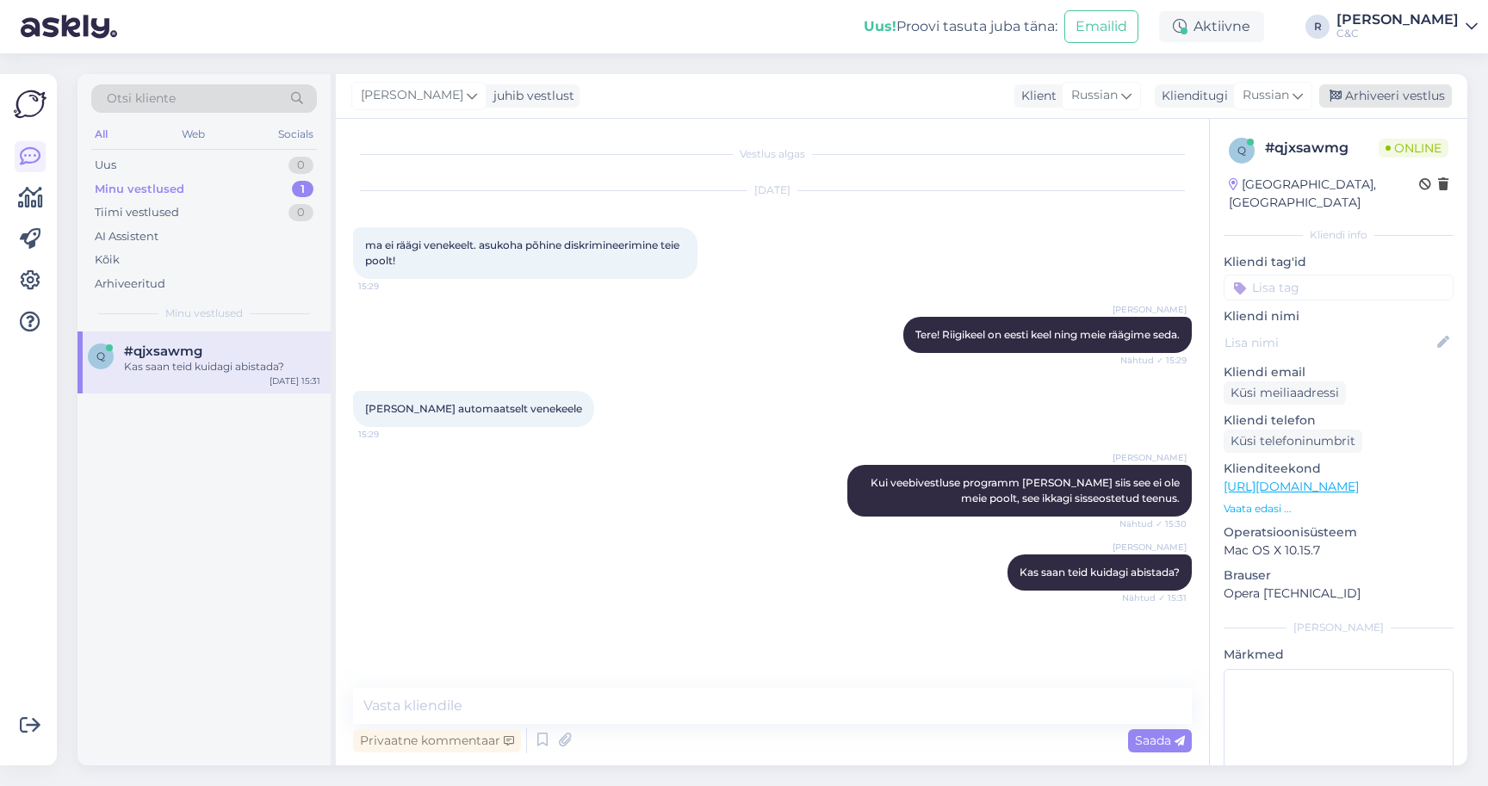
click at [1398, 100] on div "Arhiveeri vestlus" at bounding box center [1385, 95] width 133 height 23
